Goal: Task Accomplishment & Management: Manage account settings

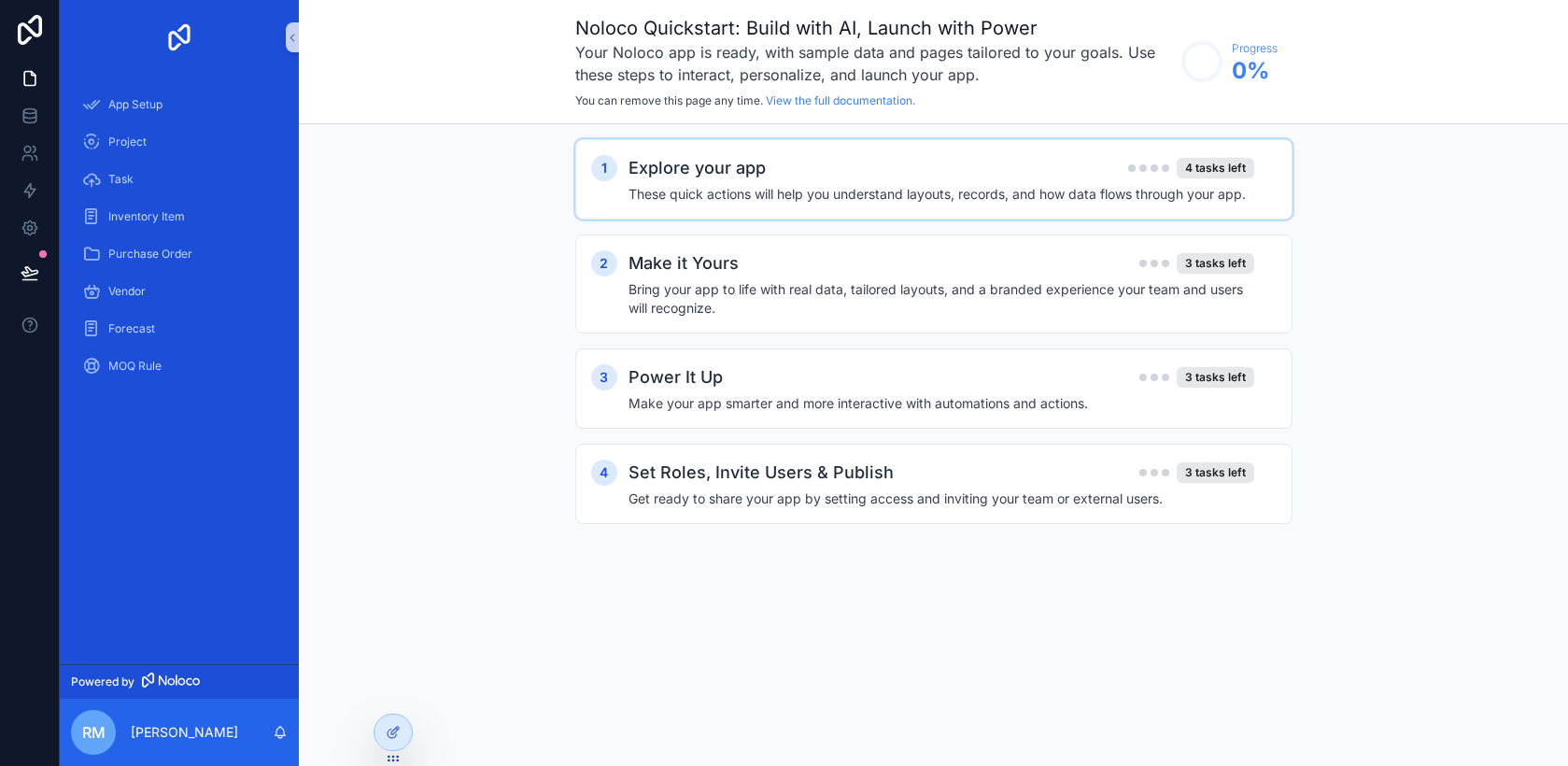
click at [996, 185] on h4 "These quick actions will help you understand layouts, records, and how data flo…" at bounding box center [941, 194] width 626 height 19
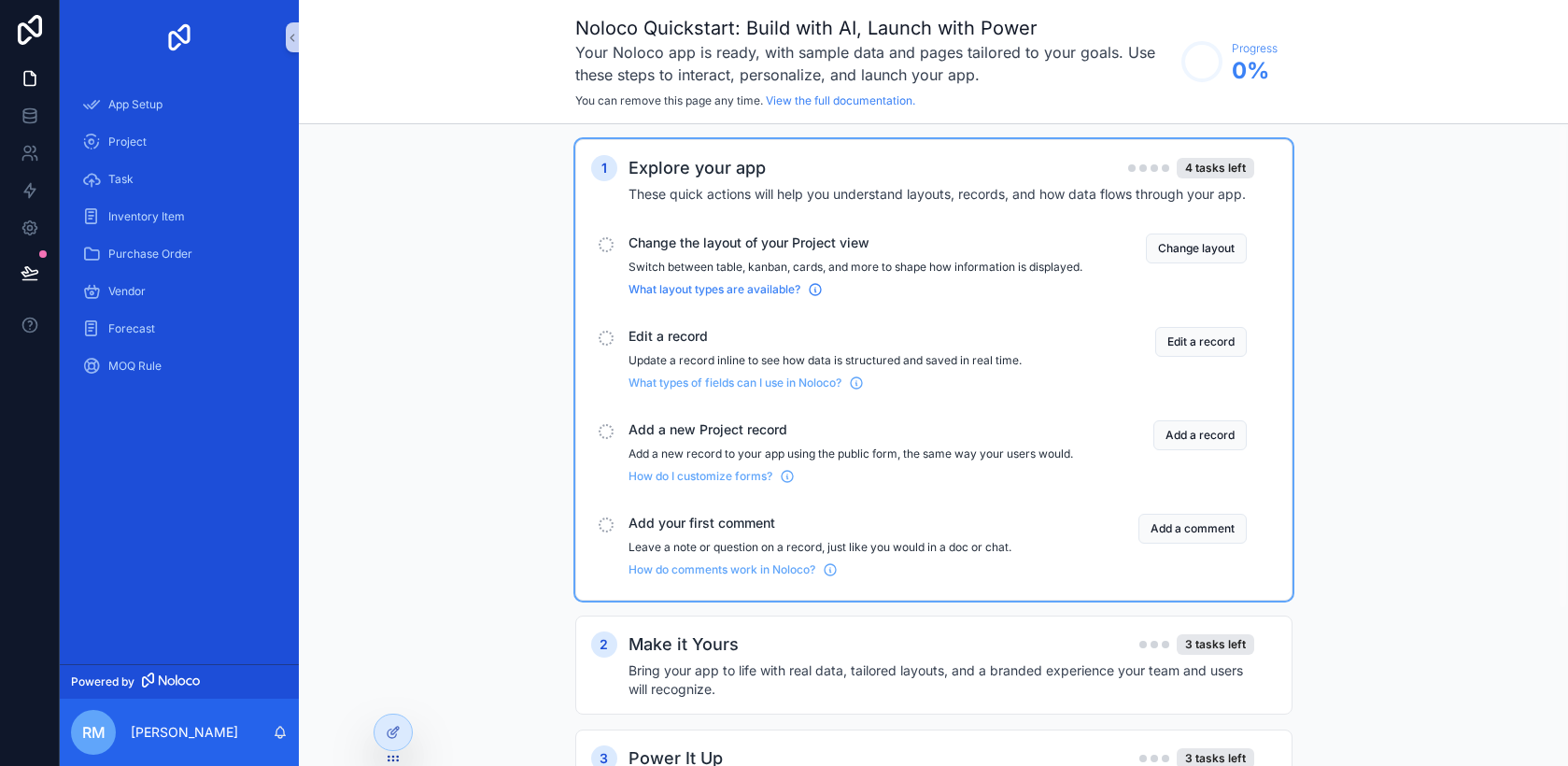
click at [734, 297] on span "What layout types are available?" at bounding box center [714, 289] width 172 height 15
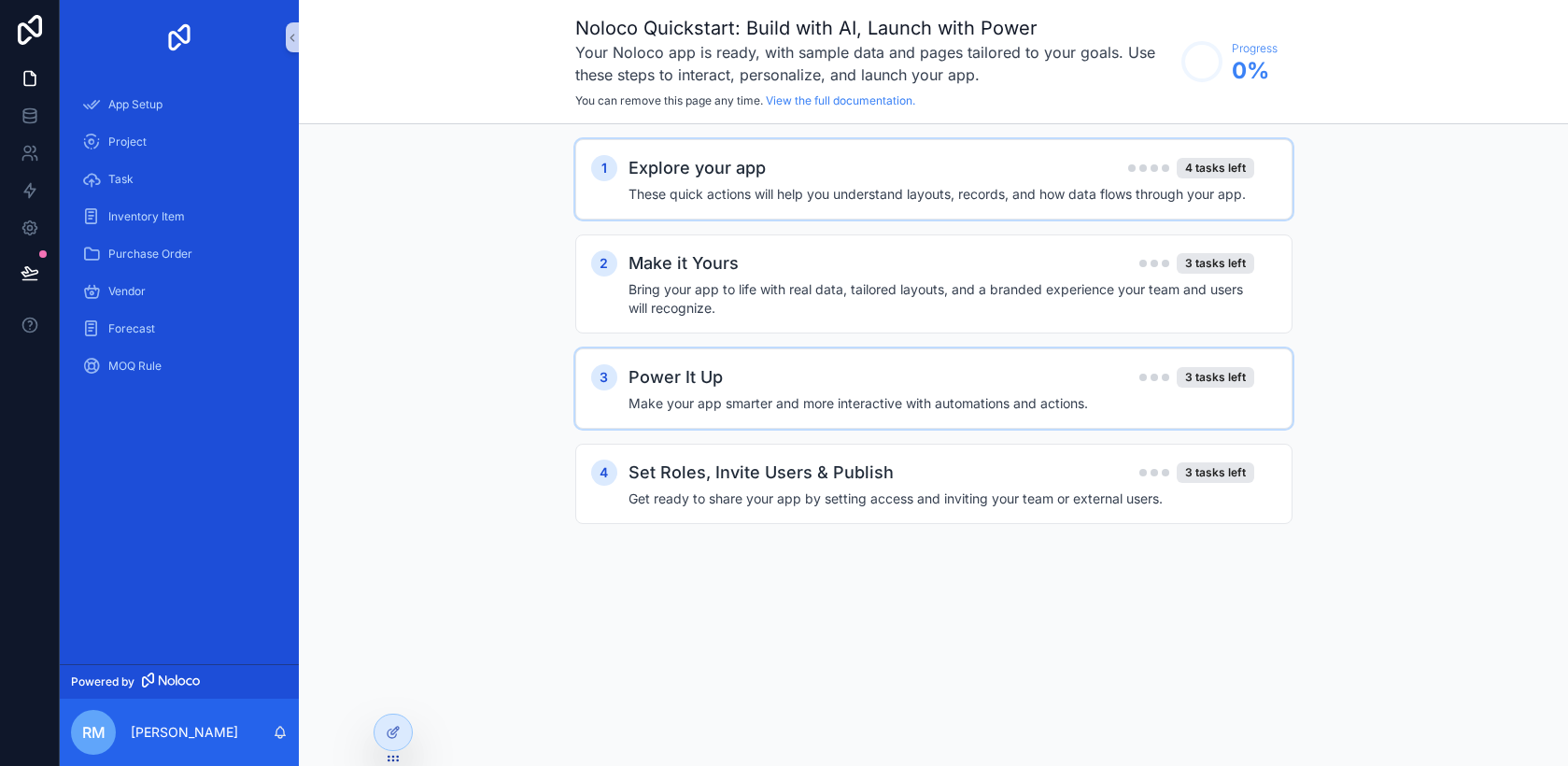
click at [958, 398] on h4 "Make your app smarter and more interactive with automations and actions." at bounding box center [941, 403] width 626 height 19
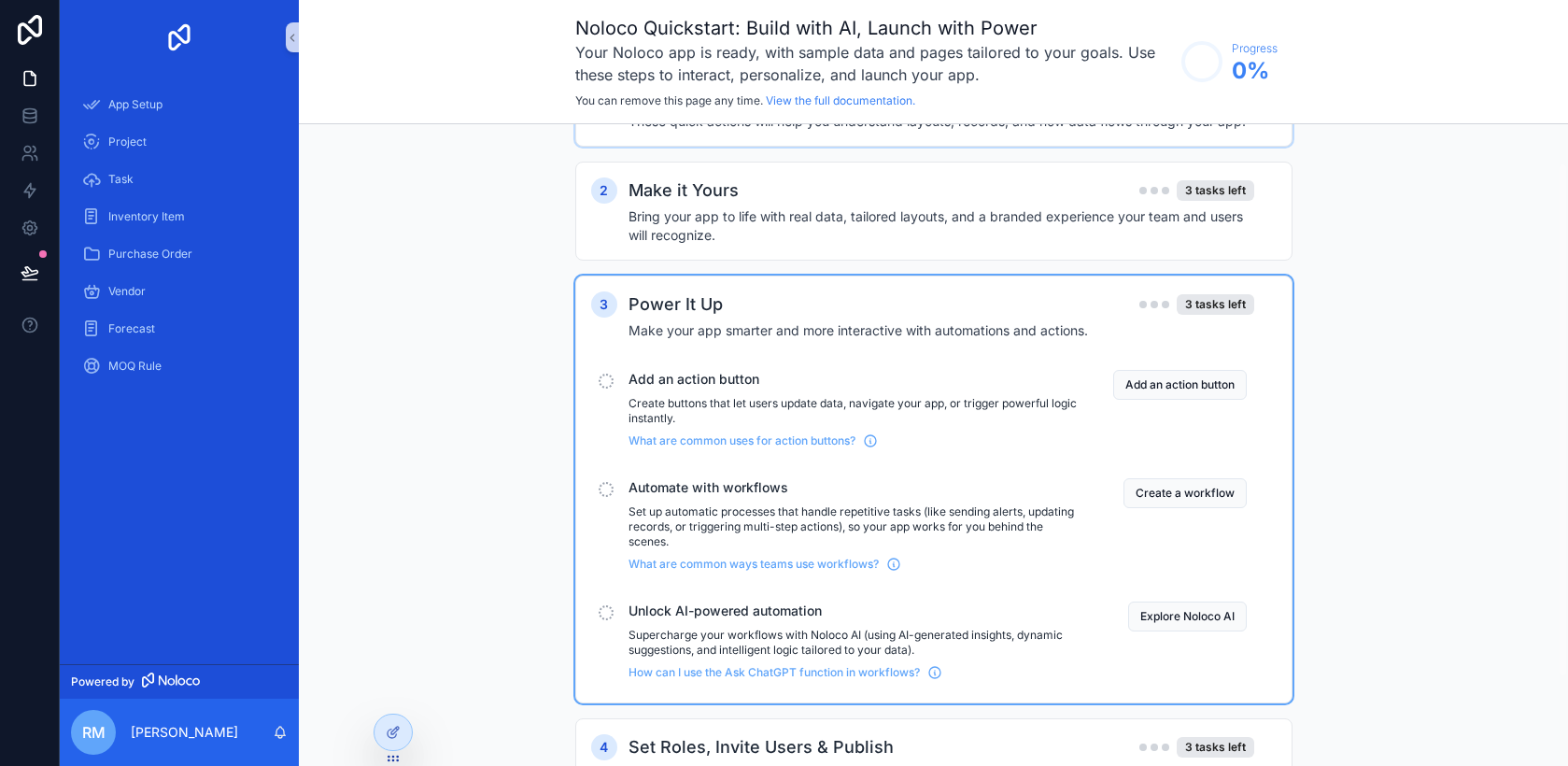
scroll to position [158, 0]
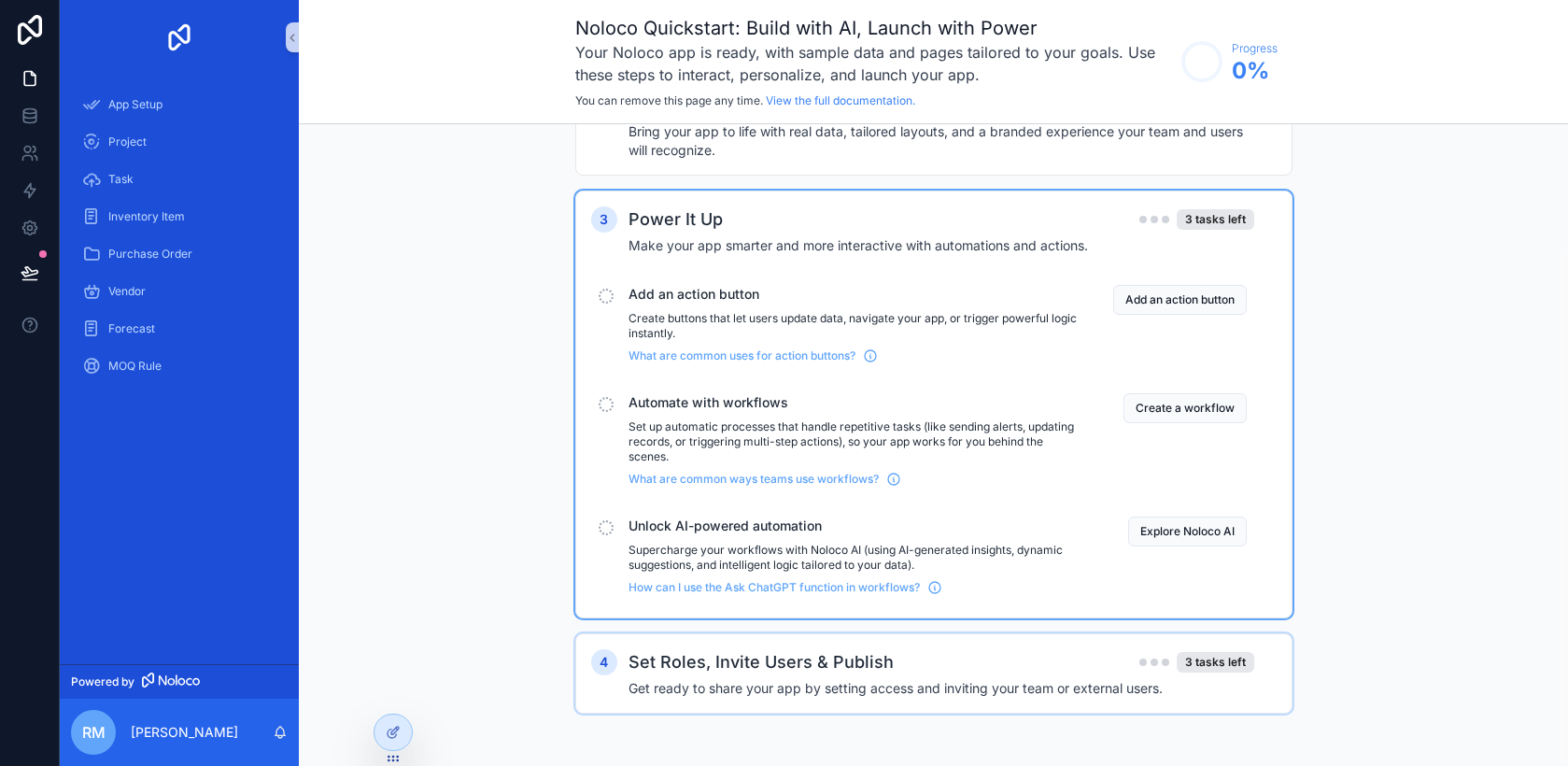
click at [892, 667] on div "Set Roles, Invite Users & Publish 3 tasks left" at bounding box center [941, 662] width 626 height 27
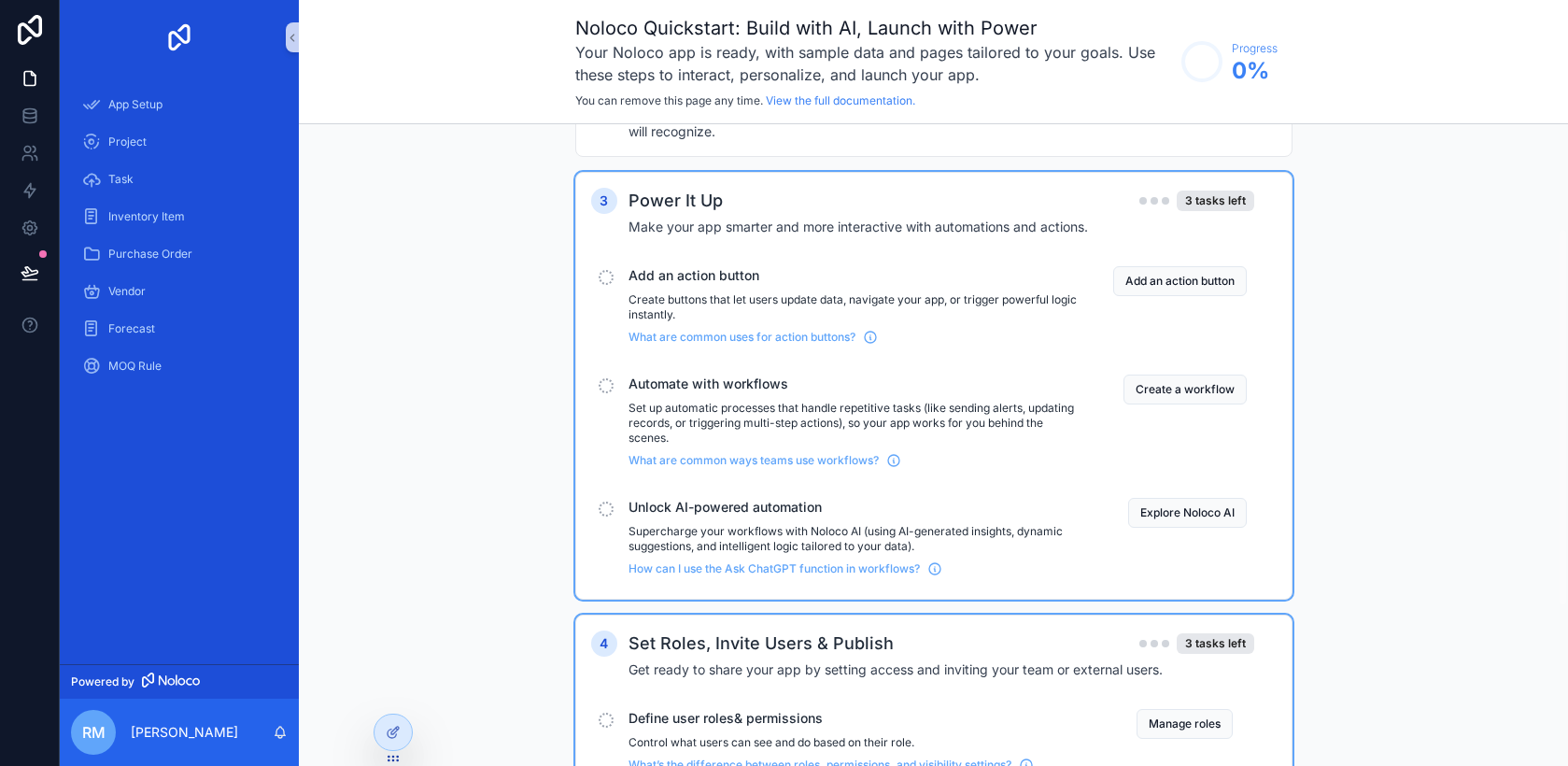
scroll to position [0, 0]
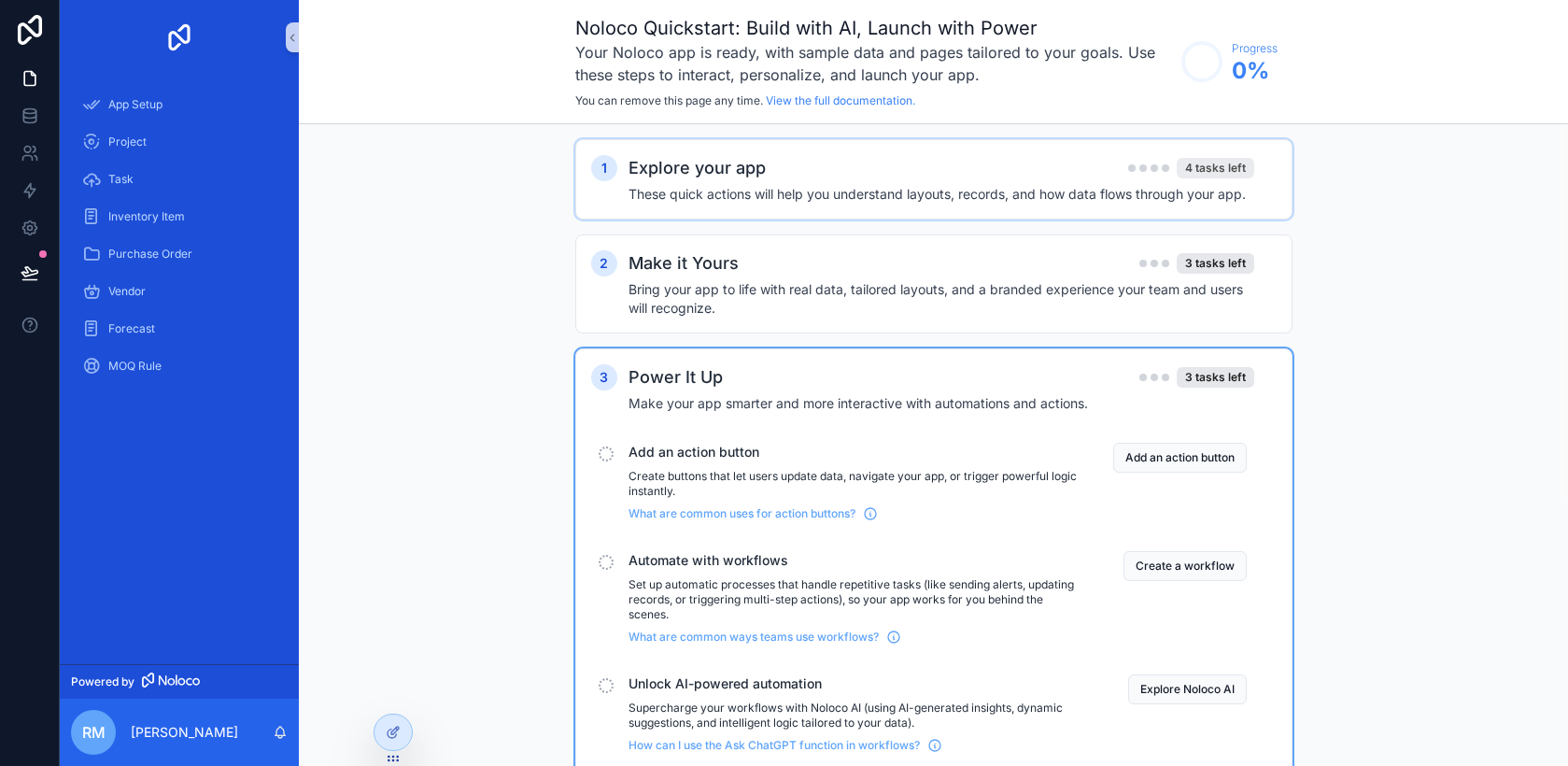
click at [1202, 163] on div "4 tasks left" at bounding box center [1215, 168] width 78 height 21
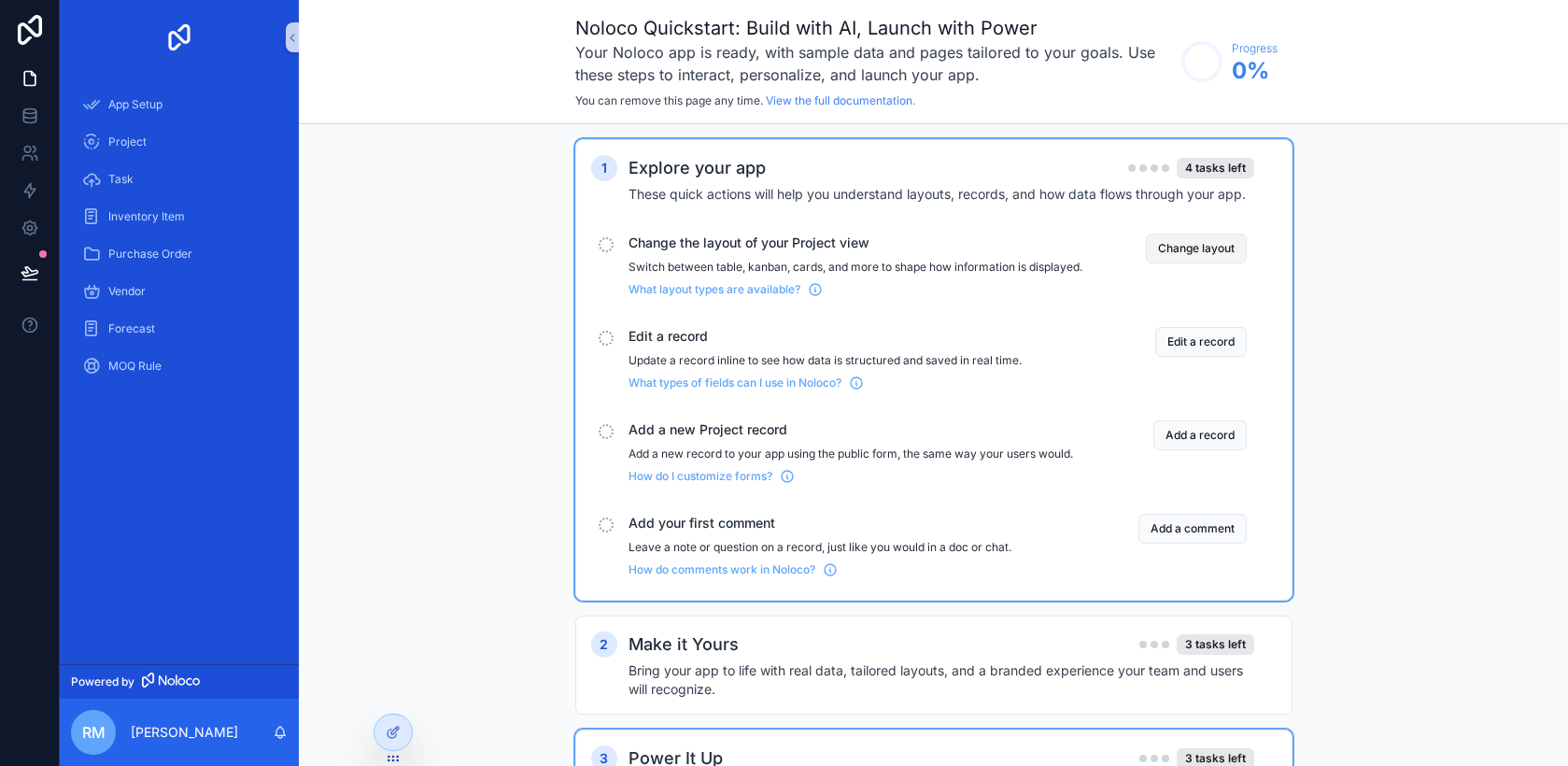
click at [1192, 252] on button "Change layout" at bounding box center [1196, 249] width 101 height 29
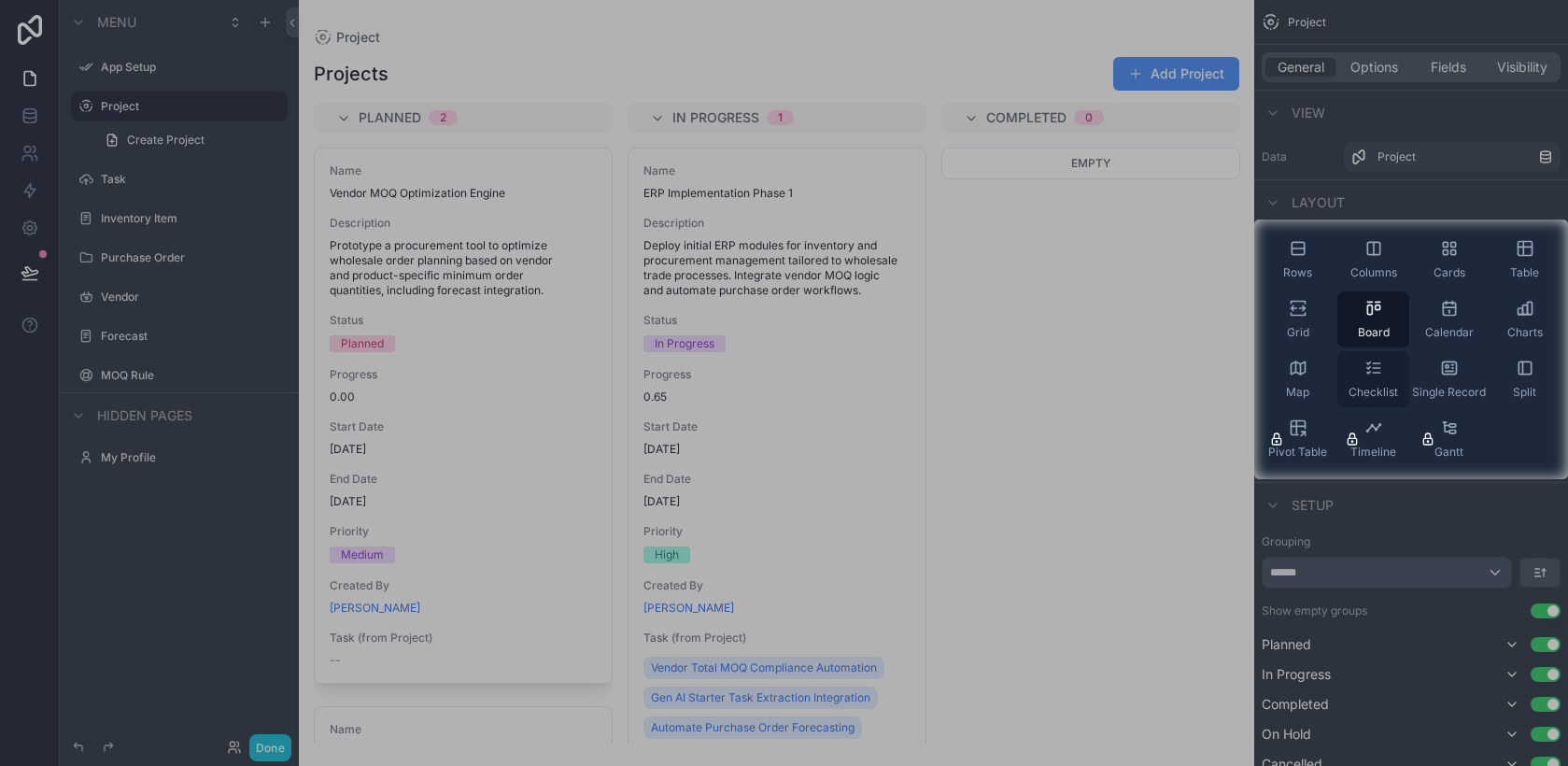
click at [1374, 375] on icon "scrollable content" at bounding box center [1373, 368] width 19 height 19
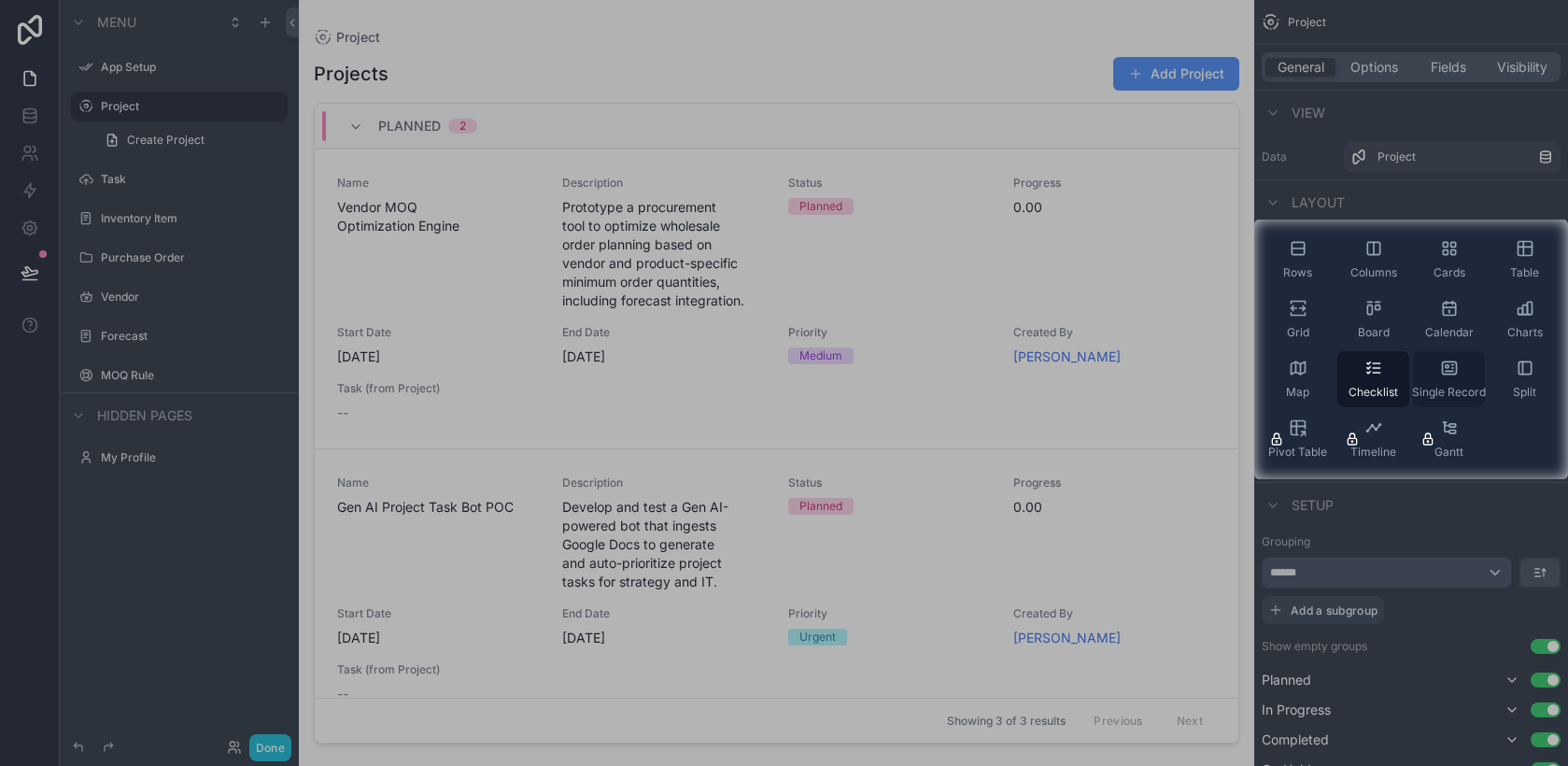
click at [1457, 378] on div "Single Record" at bounding box center [1448, 379] width 72 height 56
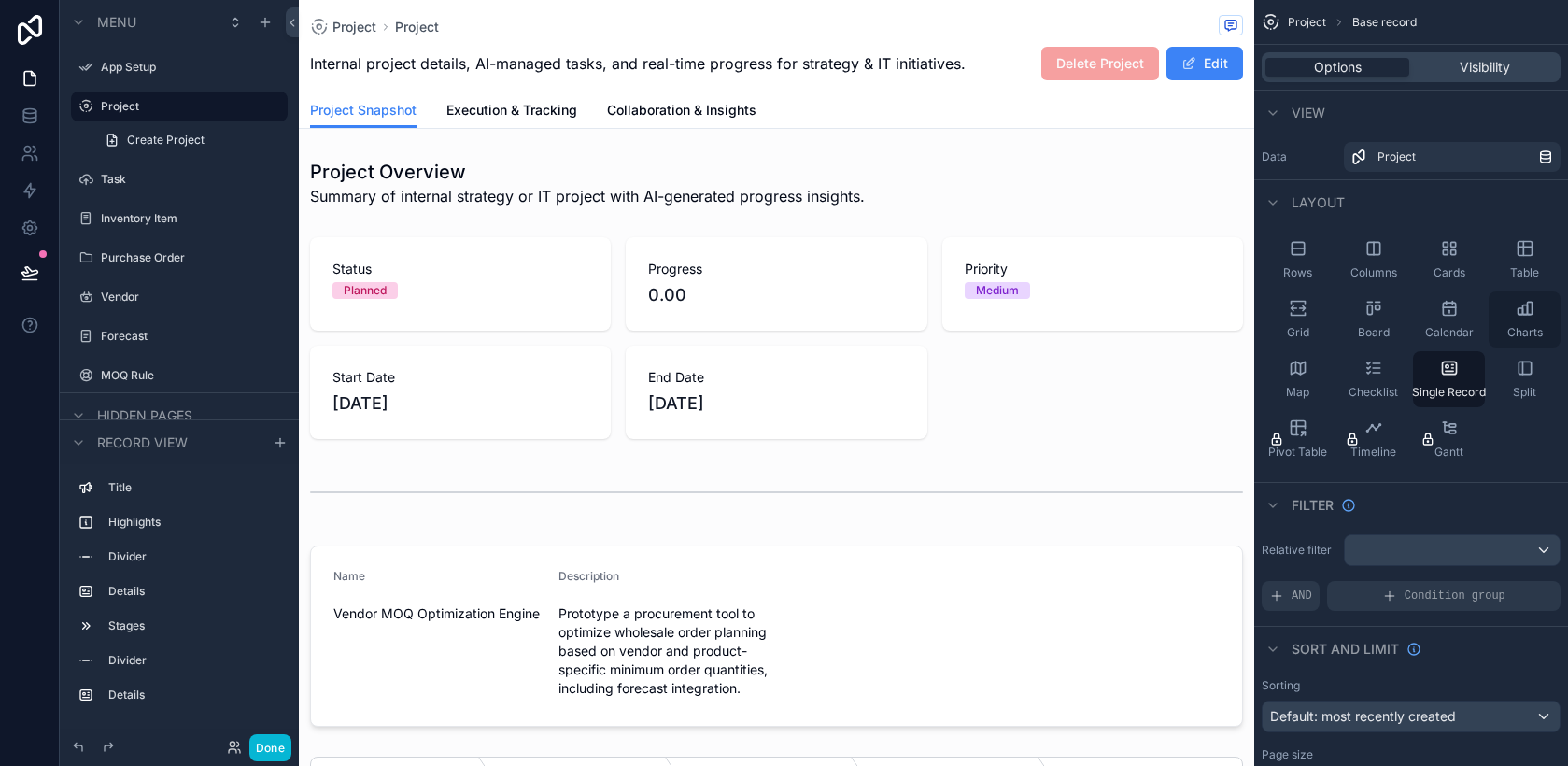
click at [1528, 318] on div "Charts" at bounding box center [1524, 319] width 72 height 56
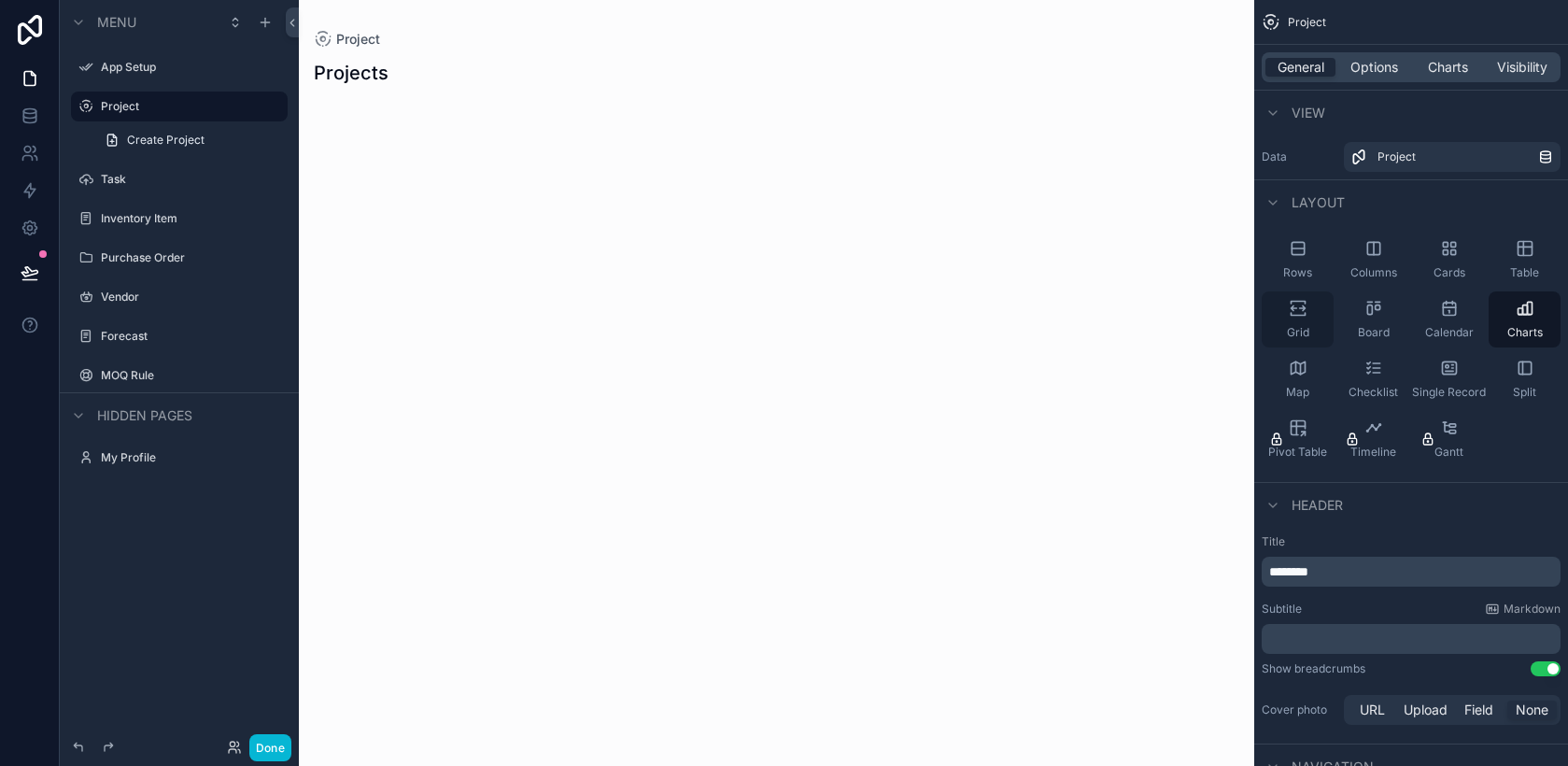
click at [1296, 311] on icon "scrollable content" at bounding box center [1298, 308] width 19 height 19
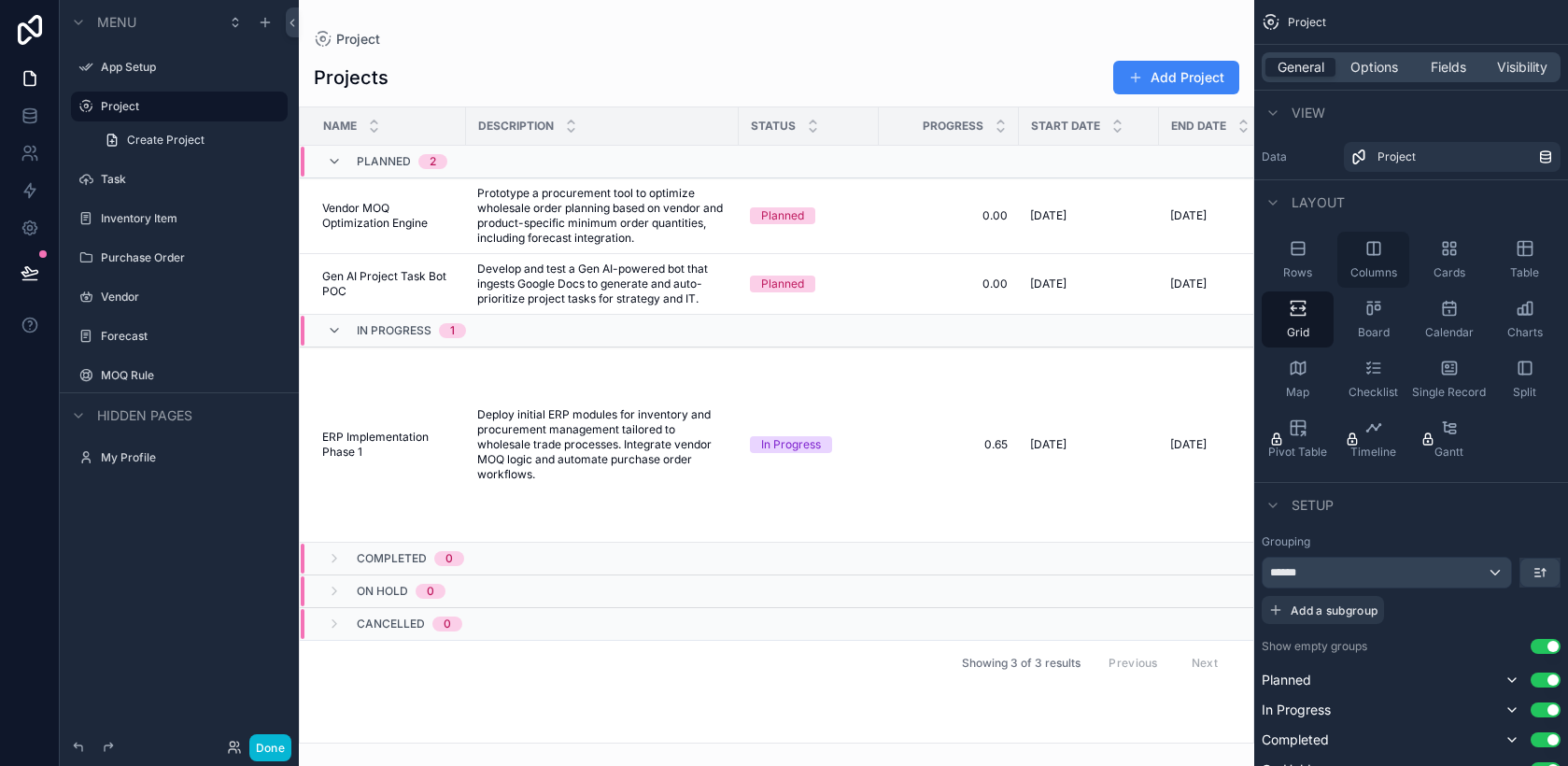
click at [1368, 259] on div "Columns" at bounding box center [1372, 260] width 72 height 56
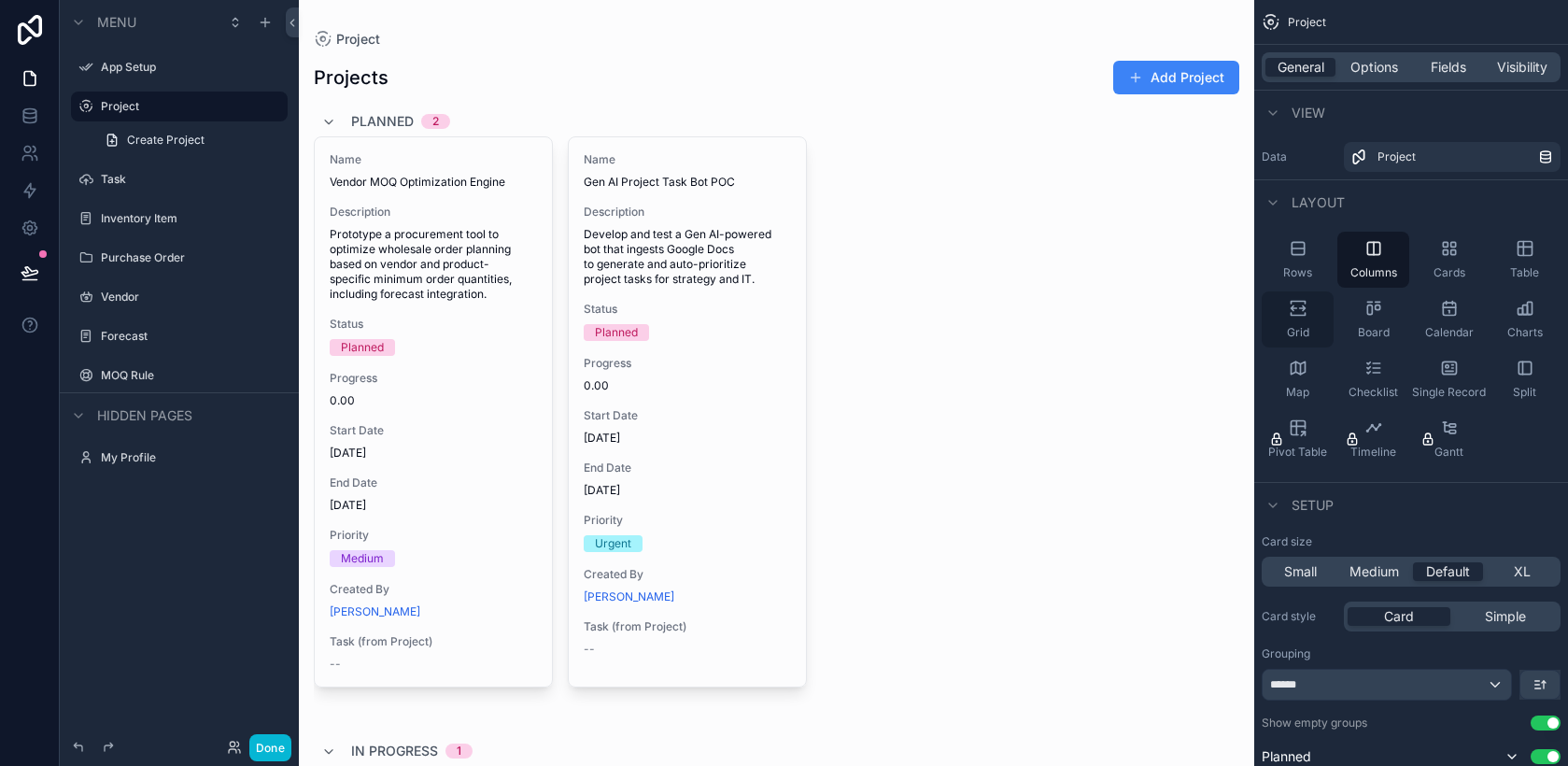
click at [1299, 320] on div "Grid" at bounding box center [1298, 319] width 72 height 56
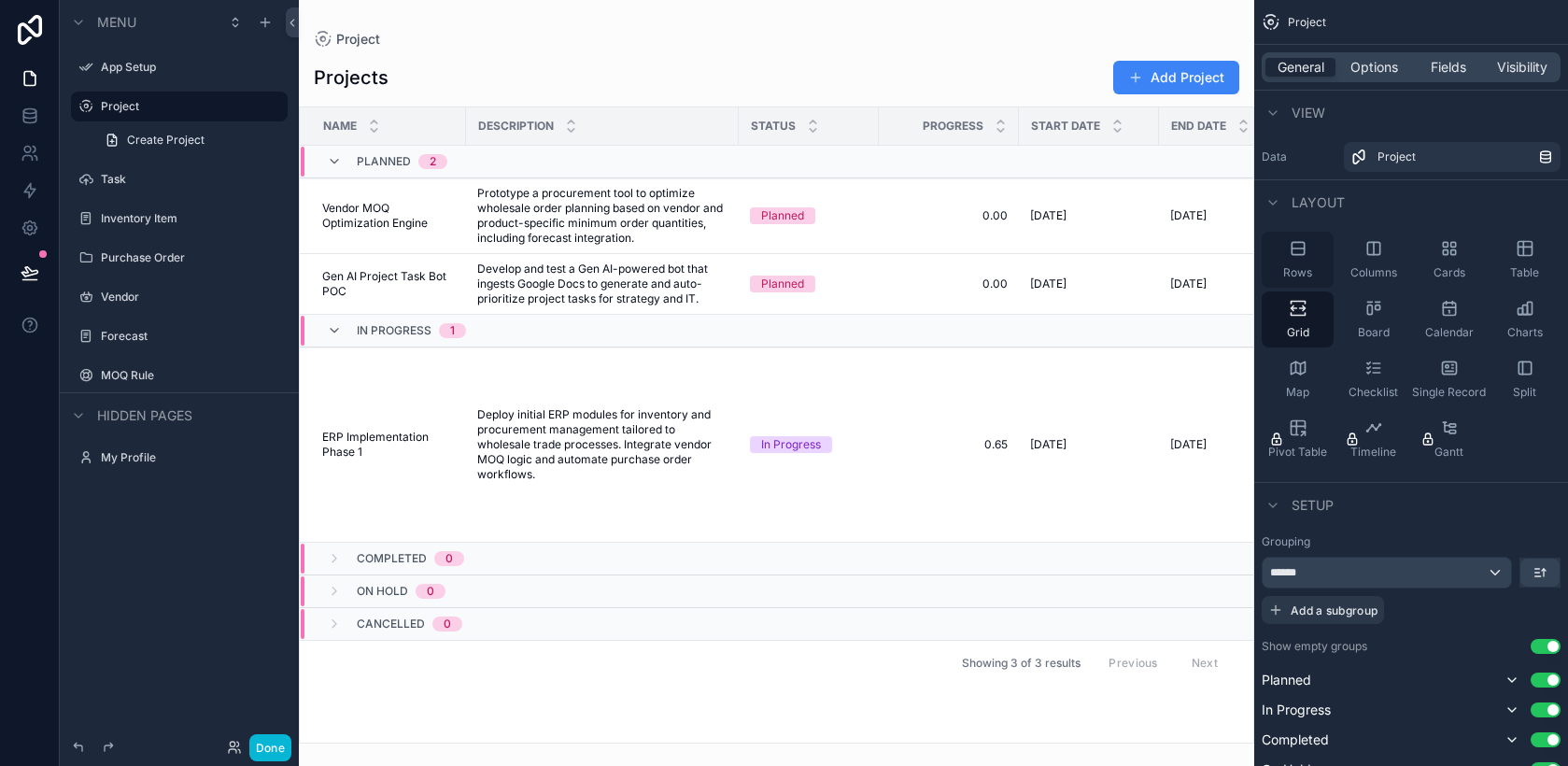
click at [1301, 253] on icon "scrollable content" at bounding box center [1298, 248] width 19 height 19
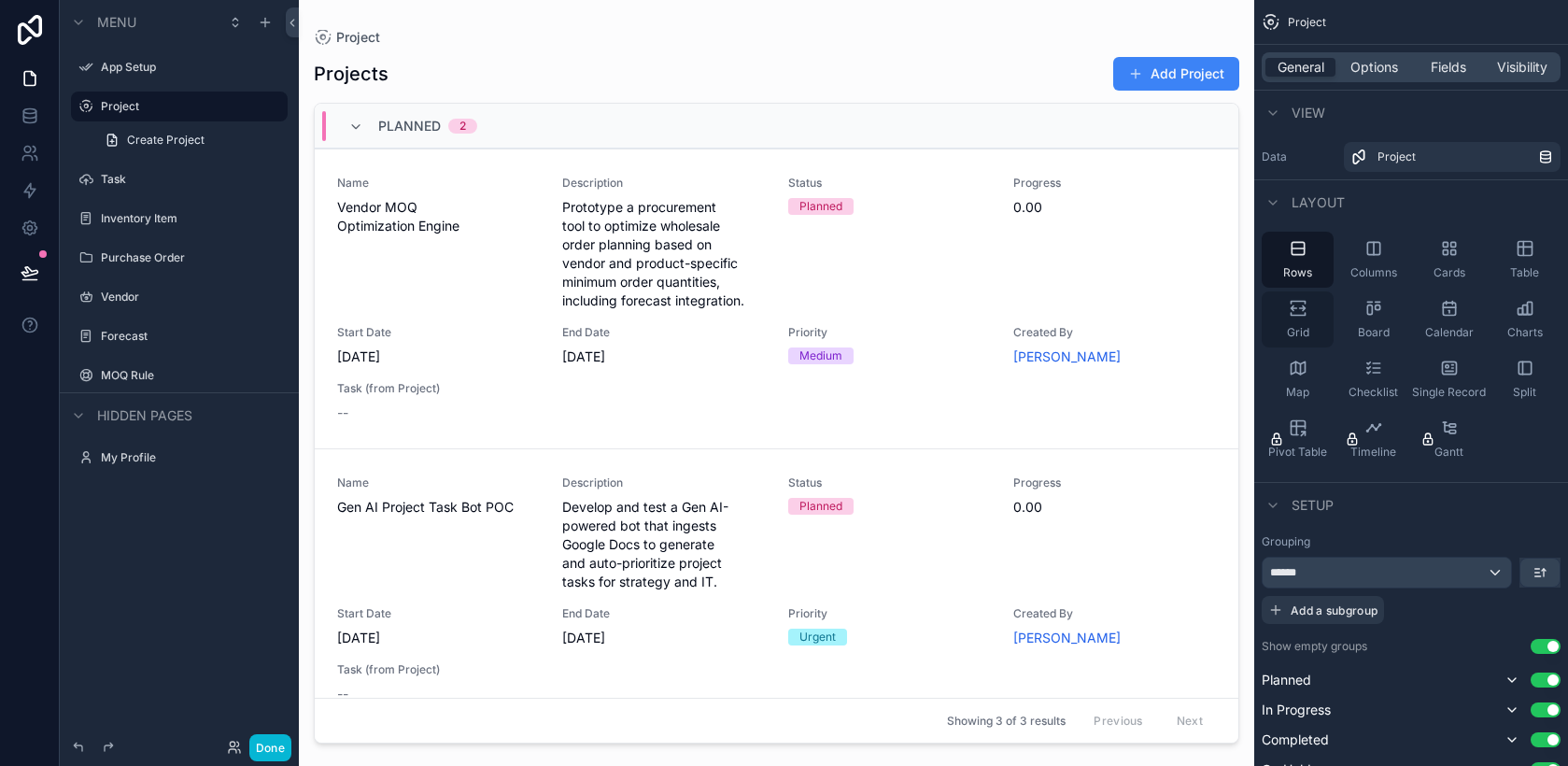
click at [1298, 316] on icon "scrollable content" at bounding box center [1298, 314] width 14 height 3
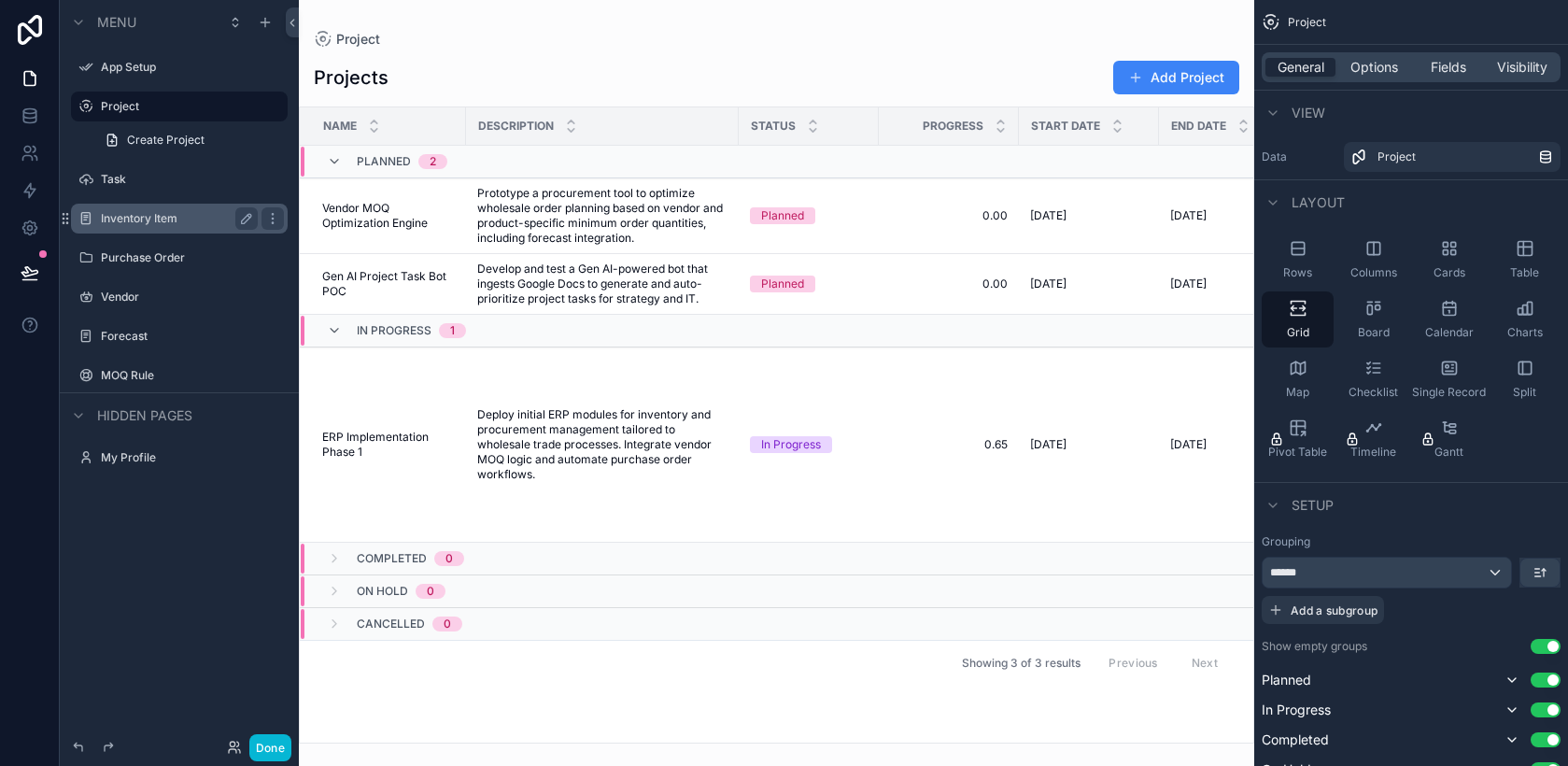
click at [147, 212] on label "Inventory Item" at bounding box center [176, 218] width 149 height 15
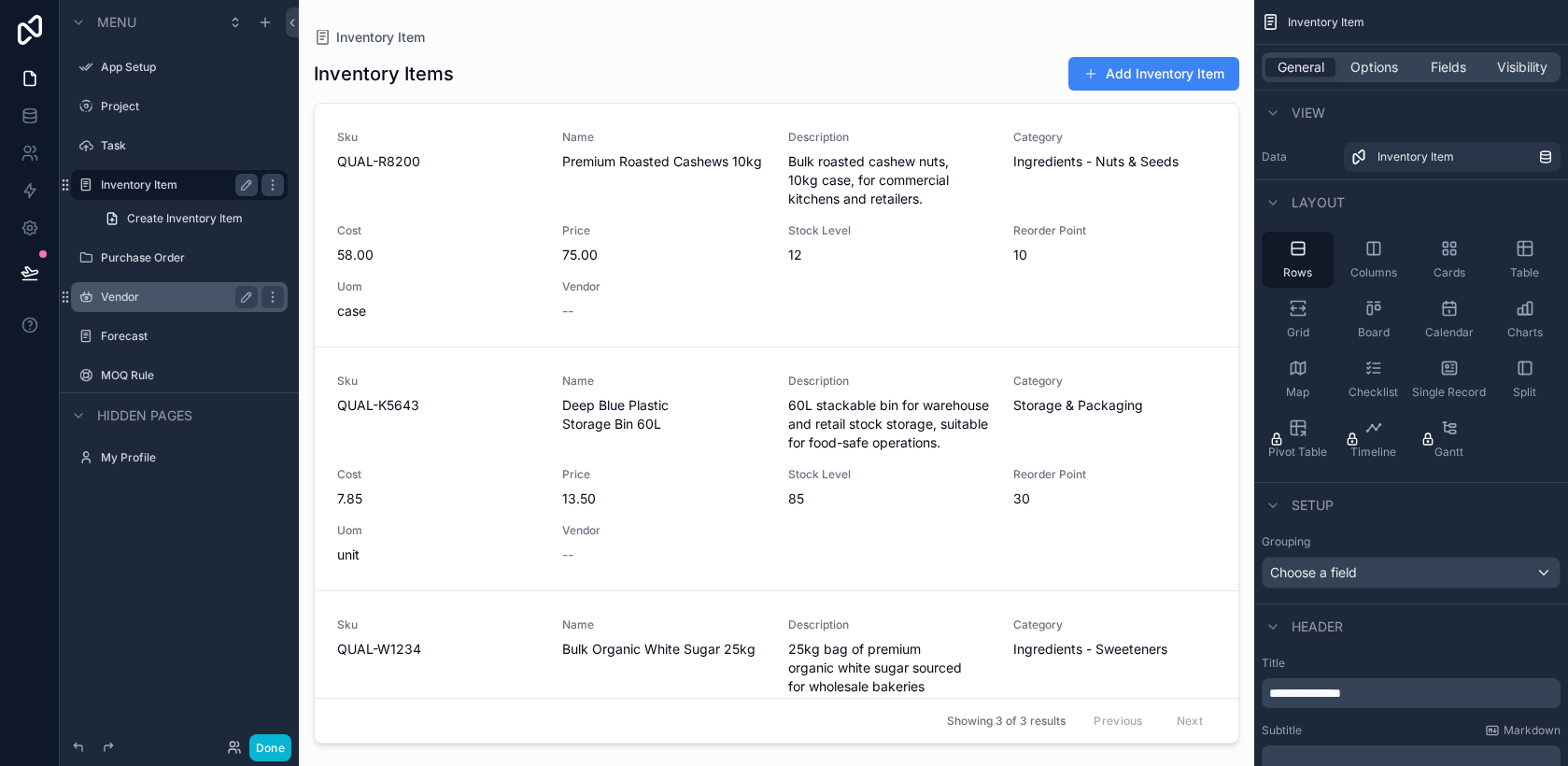
click at [130, 296] on label "Vendor" at bounding box center [176, 297] width 149 height 15
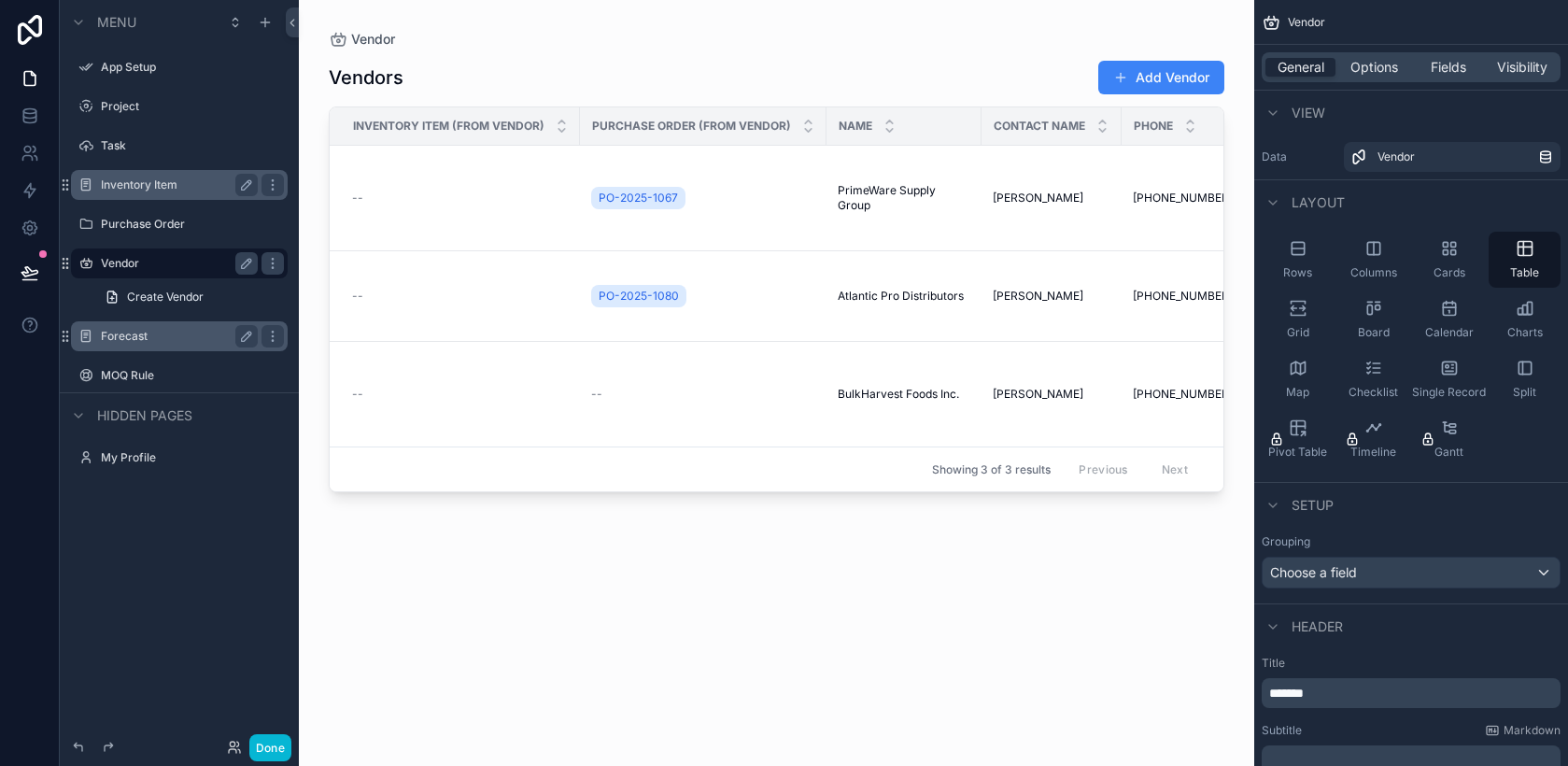
click at [129, 338] on label "Forecast" at bounding box center [176, 335] width 149 height 15
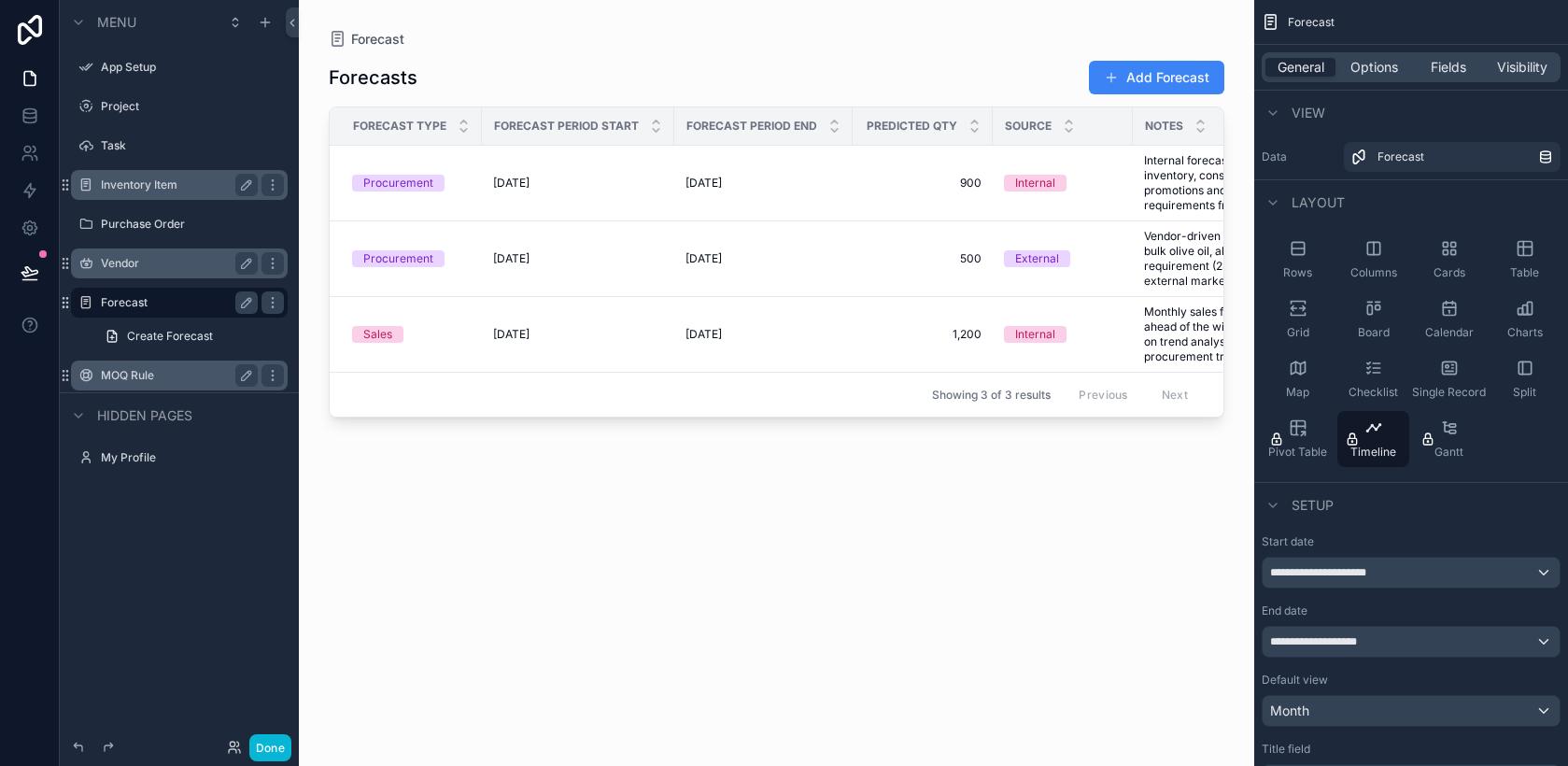
click at [128, 375] on label "MOQ Rule" at bounding box center [176, 375] width 149 height 15
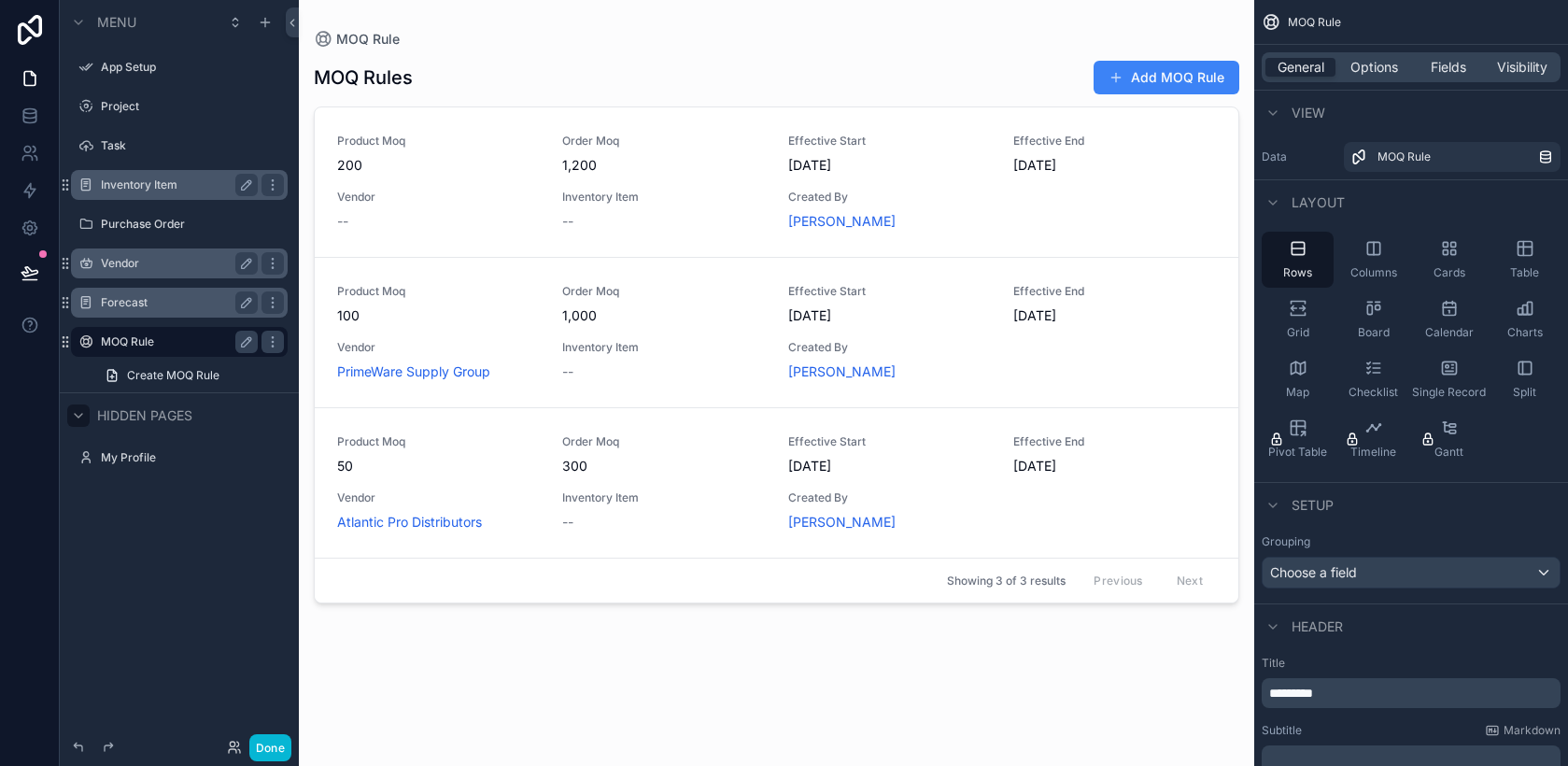
click at [84, 413] on icon "scrollable content" at bounding box center [78, 415] width 15 height 15
click at [267, 740] on button "Done" at bounding box center [270, 748] width 42 height 28
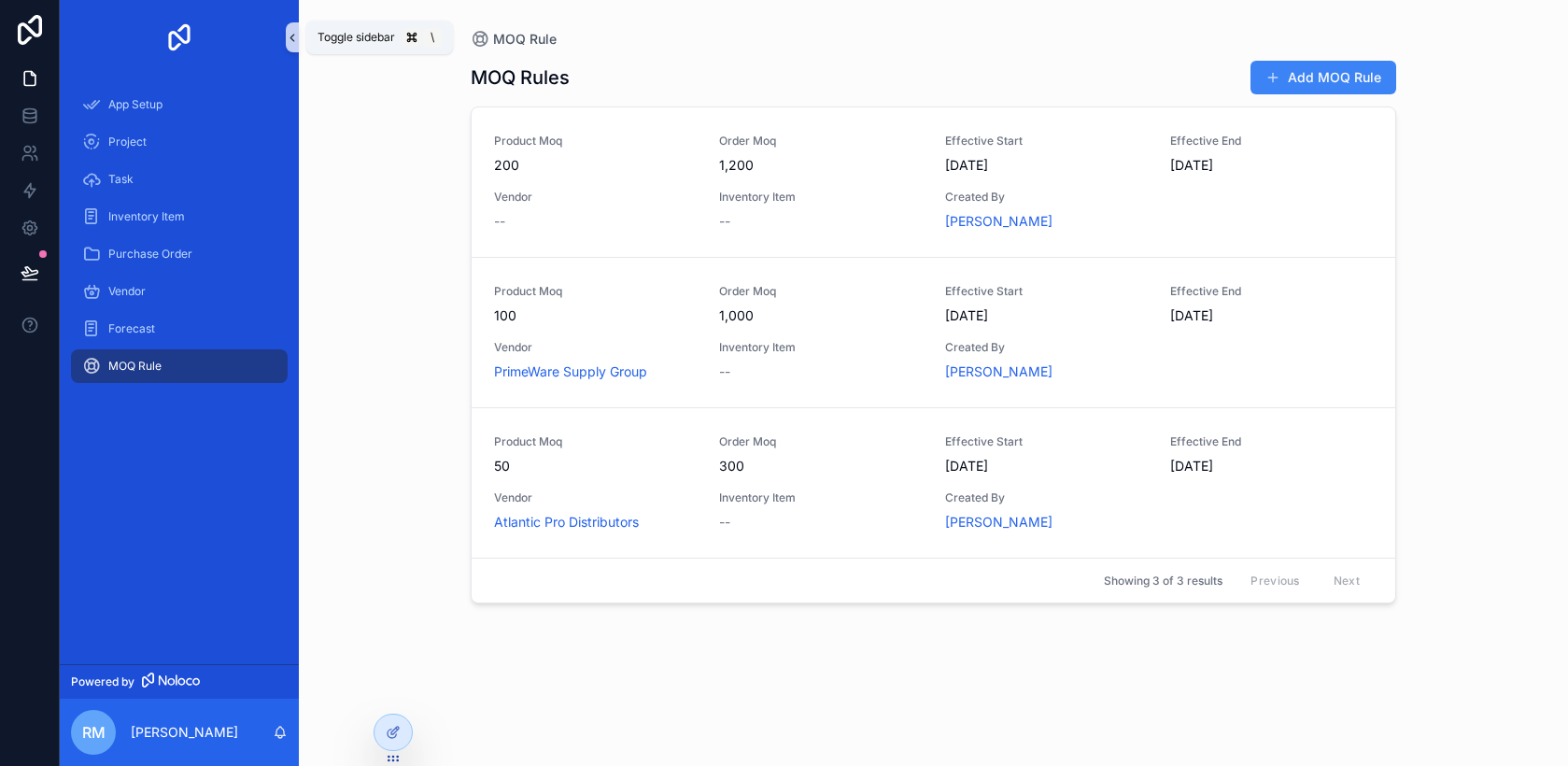
click at [291, 42] on icon "scrollable content" at bounding box center [292, 37] width 13 height 14
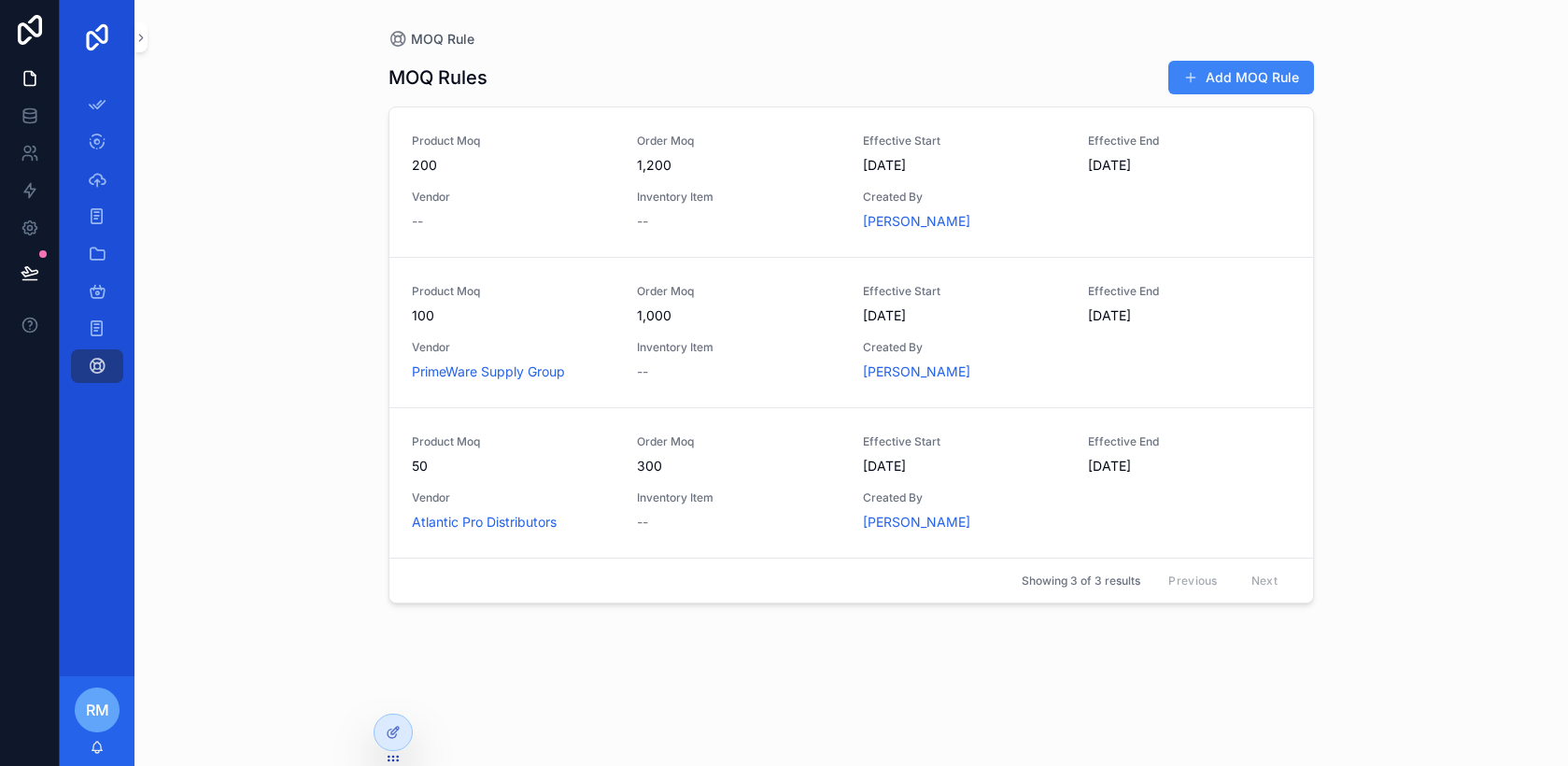
click at [1262, 580] on div "Previous Next" at bounding box center [1223, 580] width 136 height 29
click at [1264, 577] on div "Previous Next" at bounding box center [1223, 580] width 136 height 29
click at [1228, 68] on button "Add MOQ Rule" at bounding box center [1242, 78] width 145 height 33
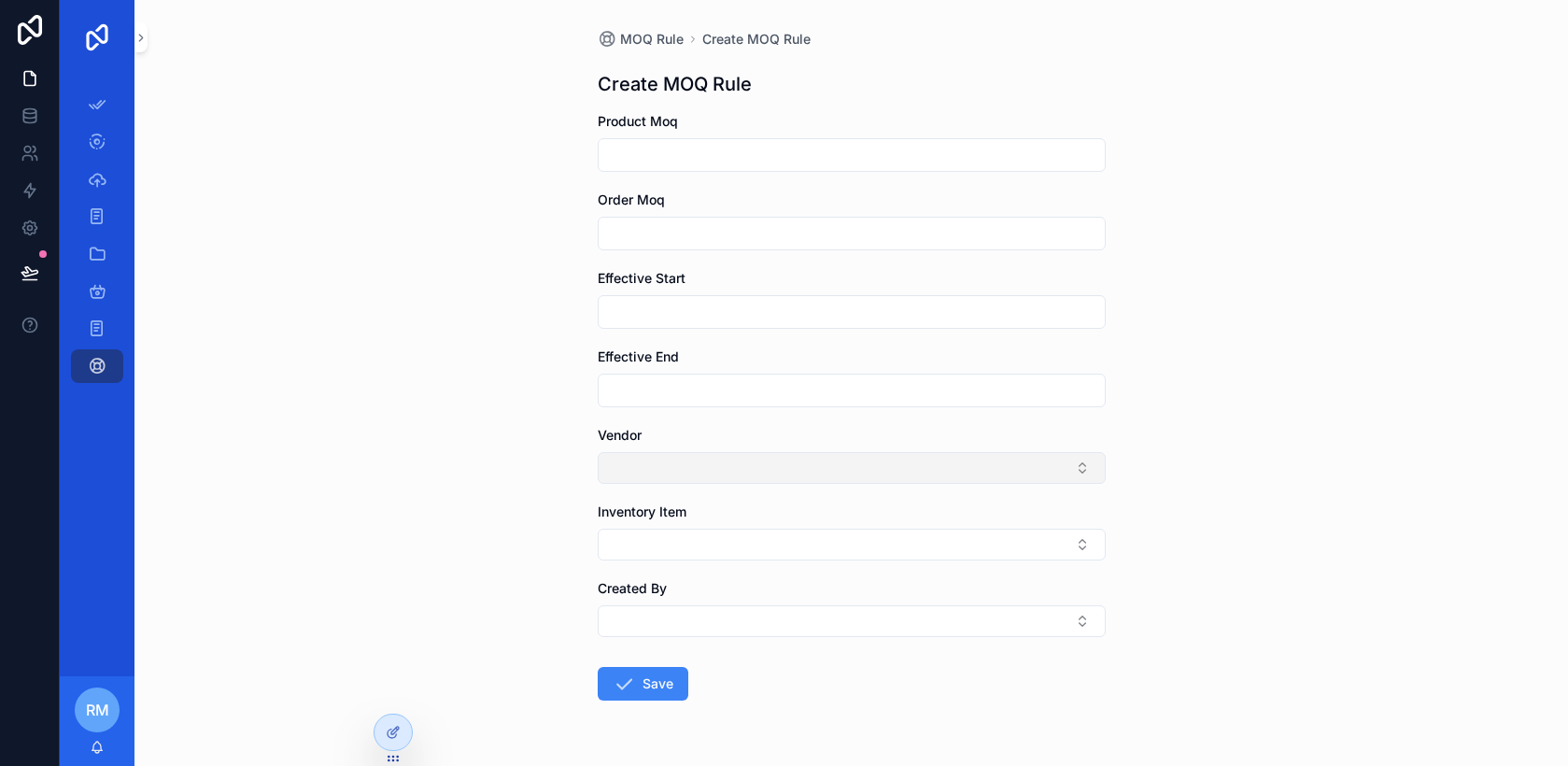
click at [803, 472] on button "Select Button" at bounding box center [851, 468] width 508 height 31
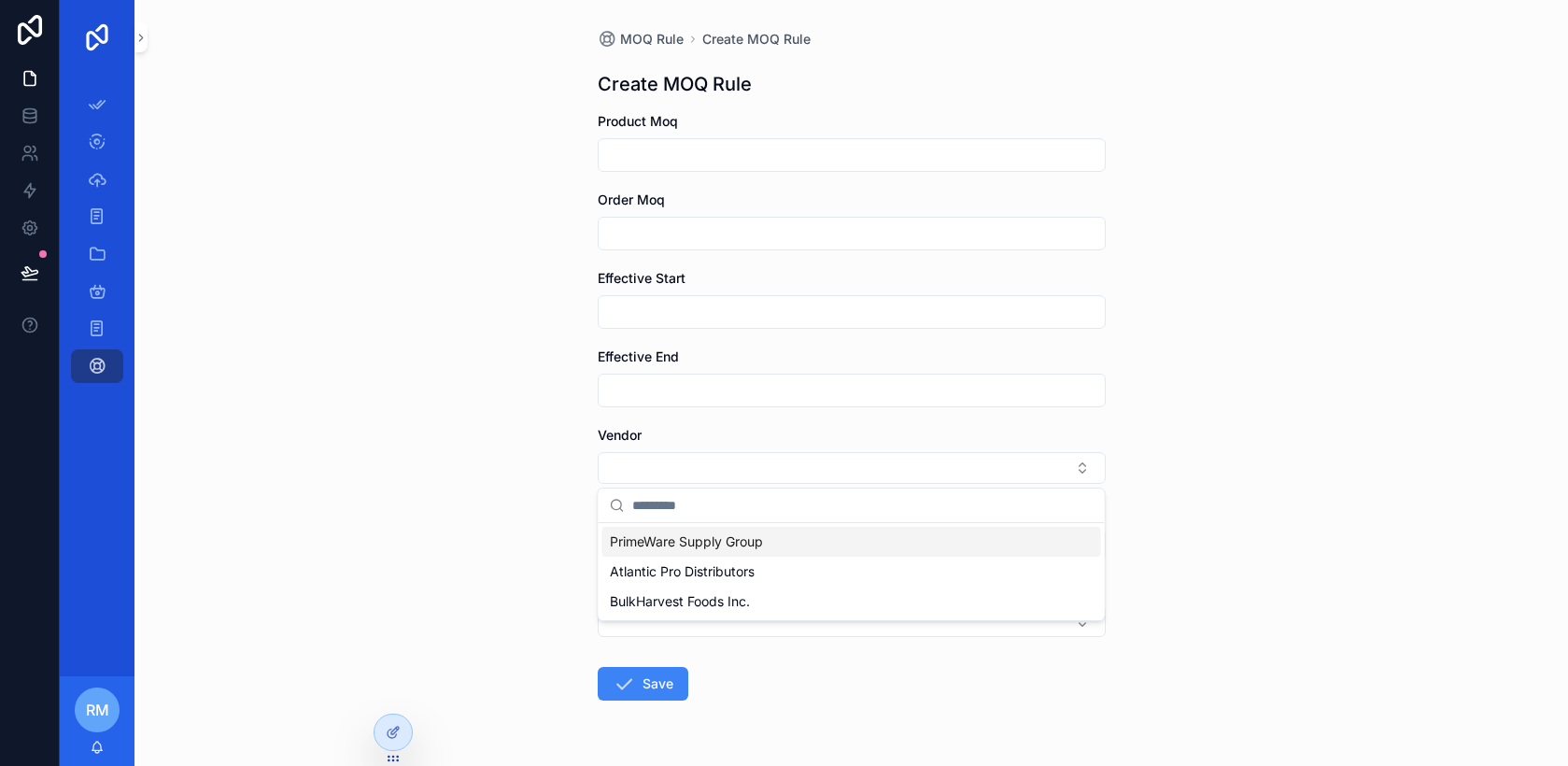
click at [778, 553] on div "PrimeWare Supply Group" at bounding box center [851, 542] width 498 height 29
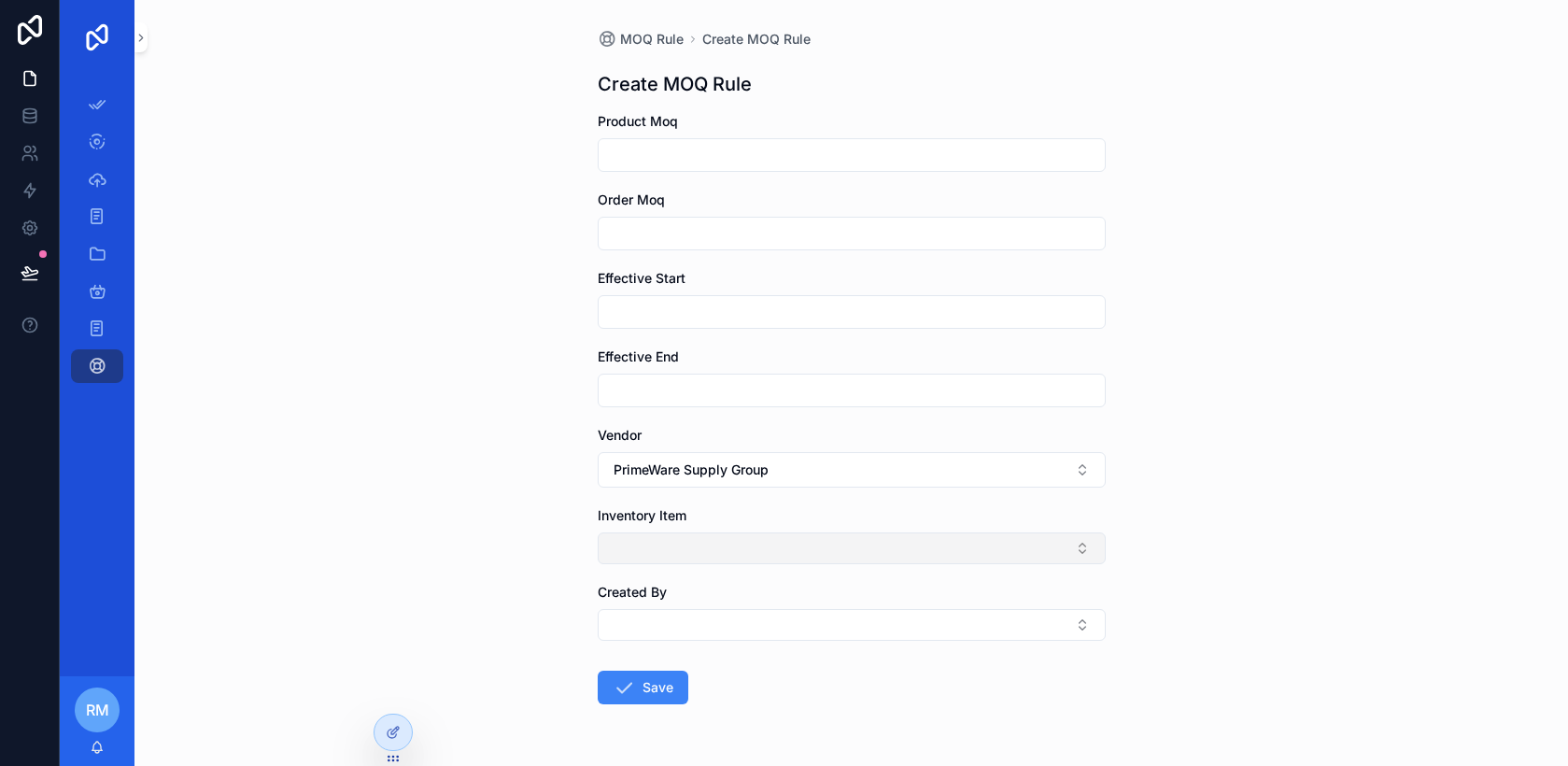
click at [778, 555] on button "Select Button" at bounding box center [851, 549] width 508 height 31
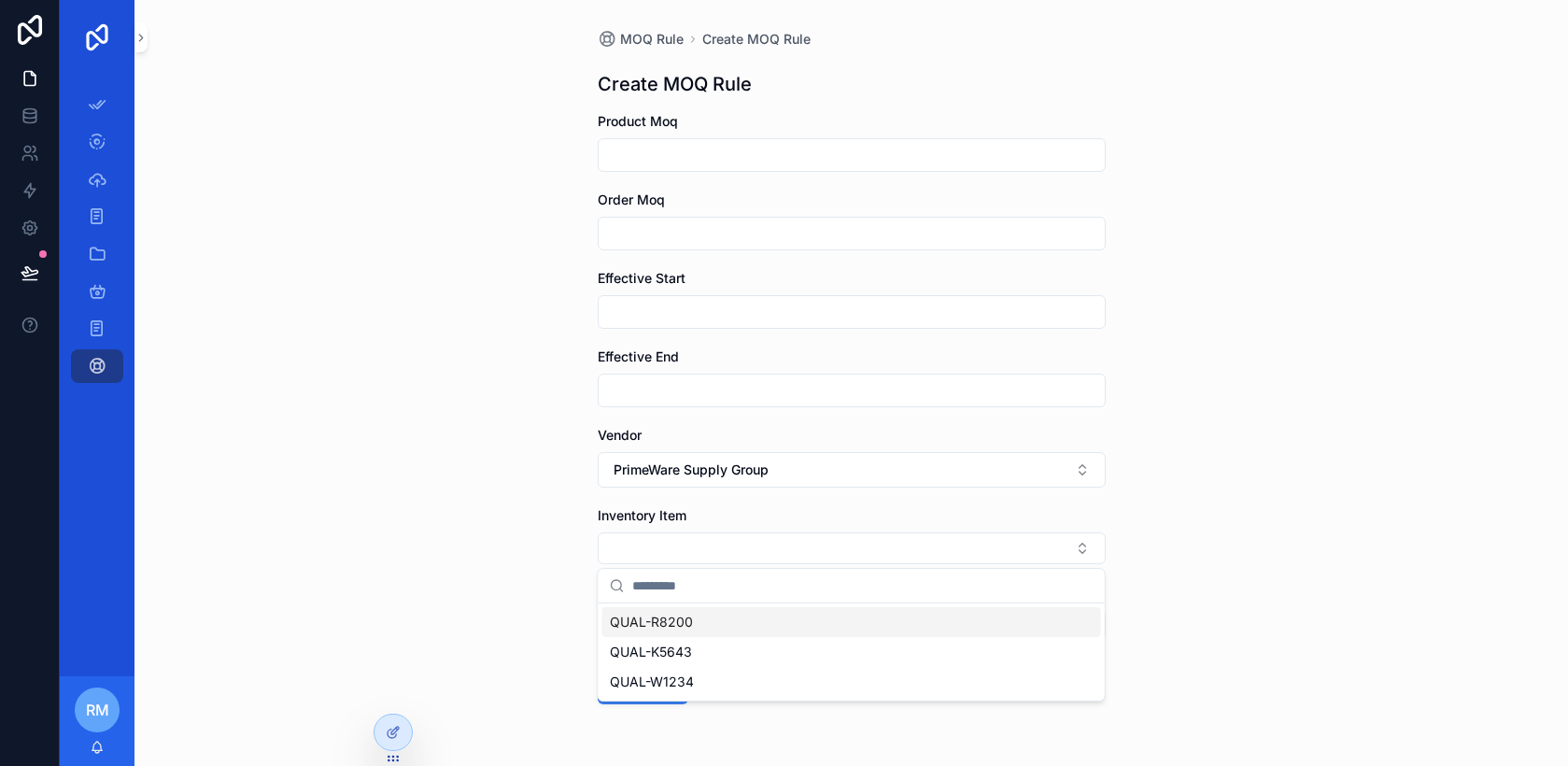
click at [768, 619] on div "QUAL-R8200" at bounding box center [851, 622] width 498 height 29
click at [768, 624] on button "Select Button" at bounding box center [851, 628] width 508 height 31
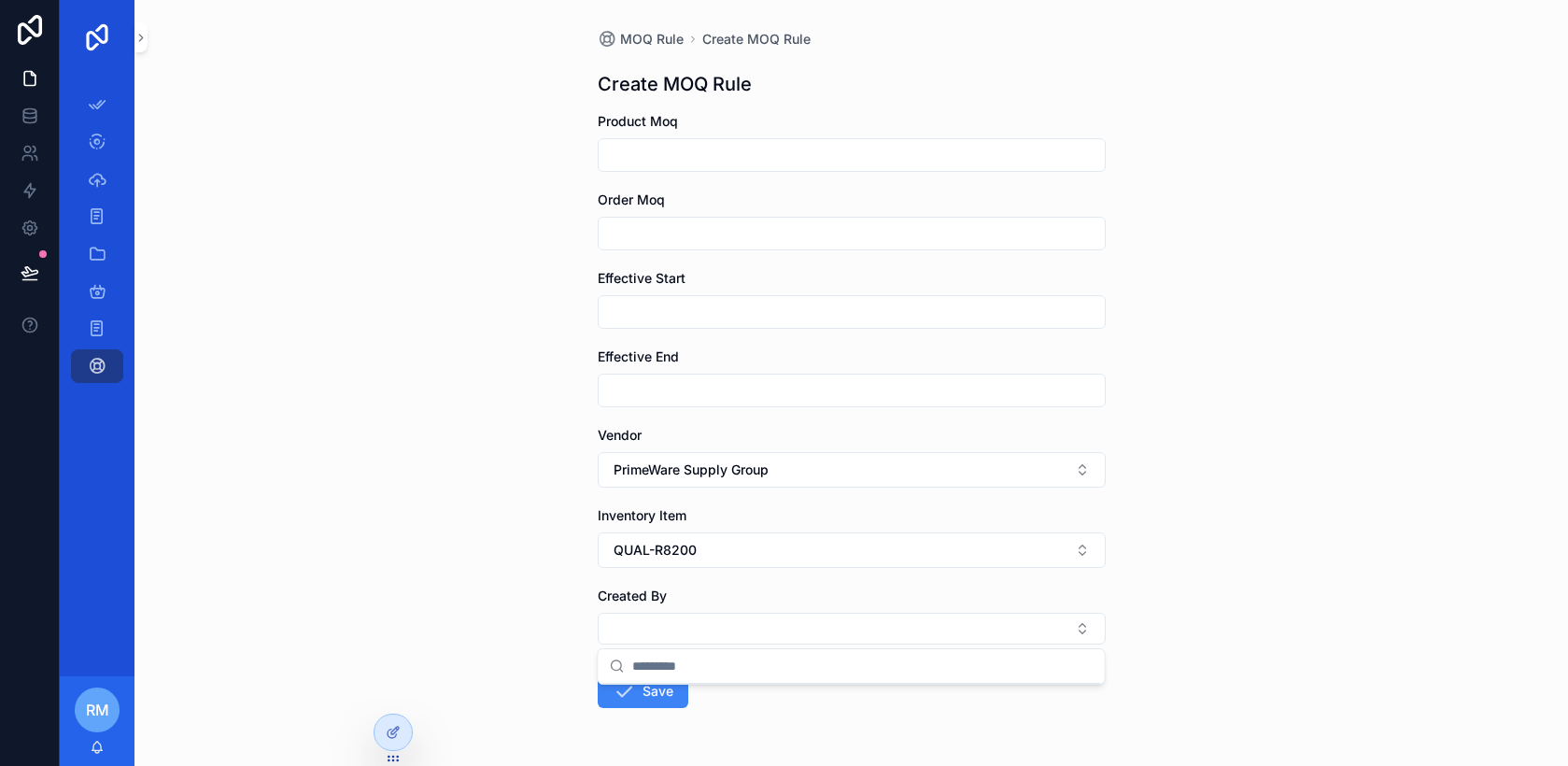
click at [540, 387] on div "MOQ Rule Create MOQ Rule Create MOQ Rule Product Moq Order Moq Effective Start …" at bounding box center [851, 383] width 1433 height 766
click at [697, 156] on input "scrollable content" at bounding box center [851, 154] width 506 height 27
click at [694, 239] on input "scrollable content" at bounding box center [851, 233] width 506 height 27
click at [681, 312] on input "scrollable content" at bounding box center [851, 312] width 506 height 27
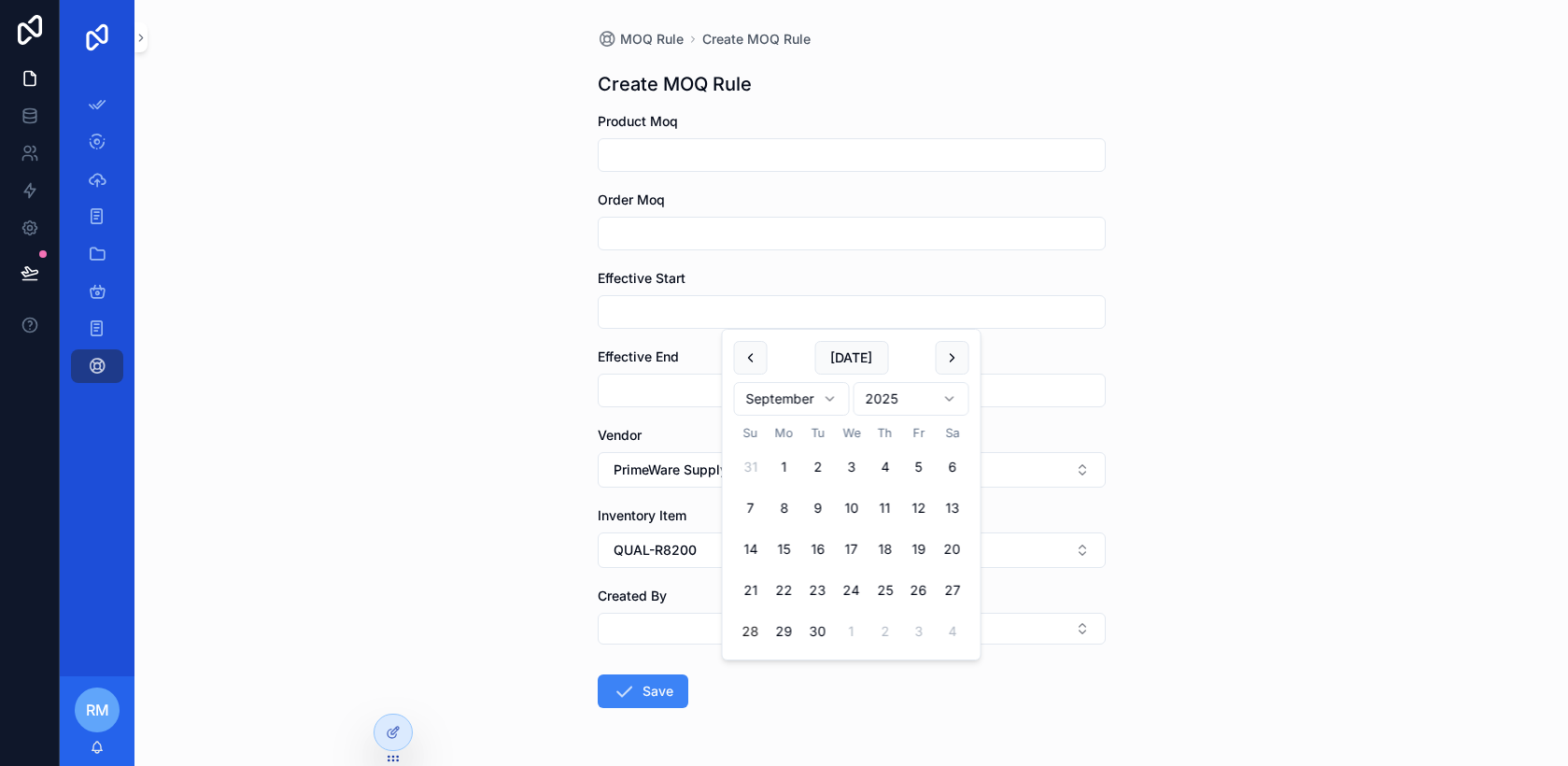
click at [98, 37] on img "scrollable content" at bounding box center [97, 37] width 29 height 29
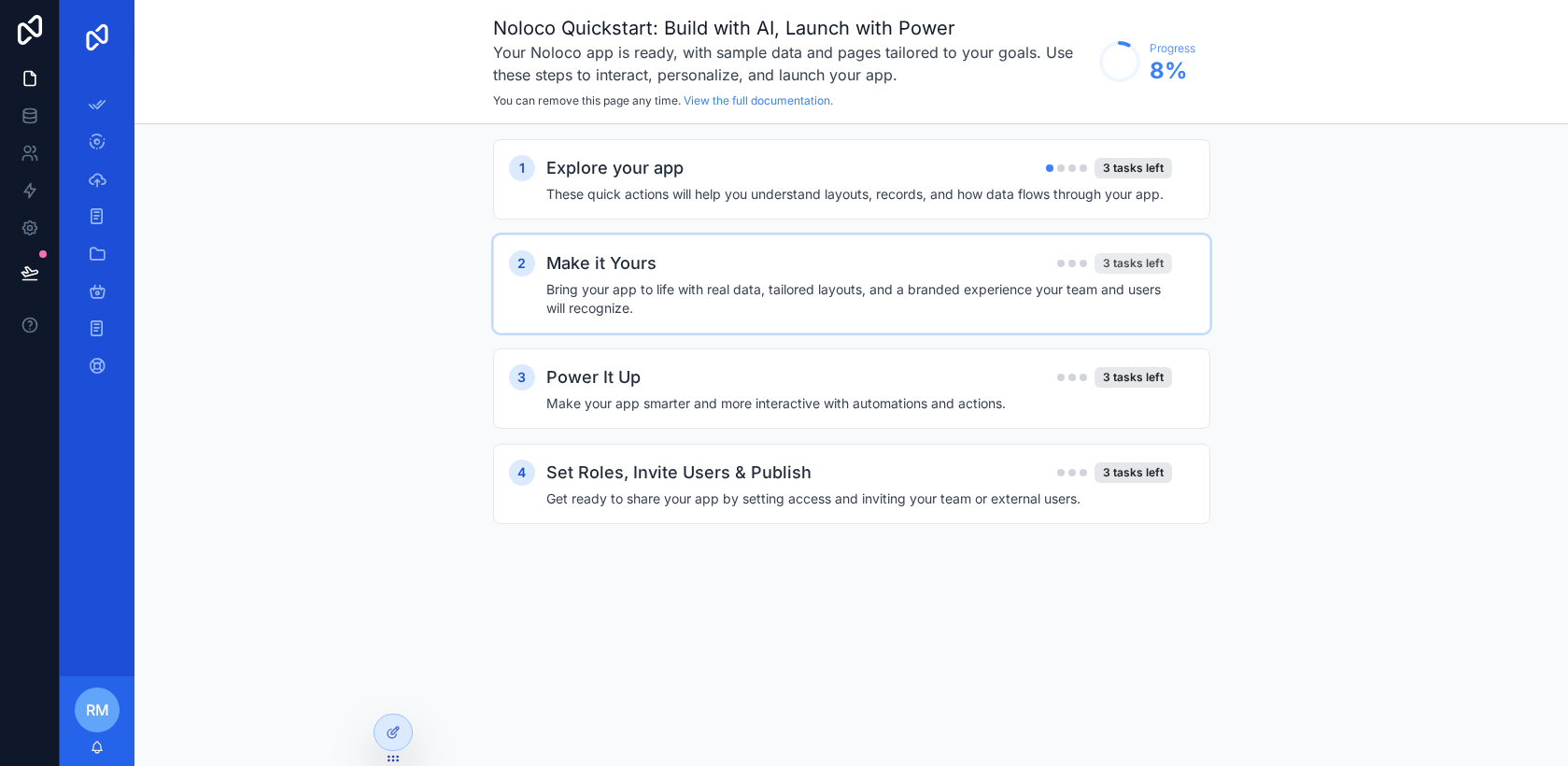
click at [1147, 267] on div "3 tasks left" at bounding box center [1132, 263] width 78 height 21
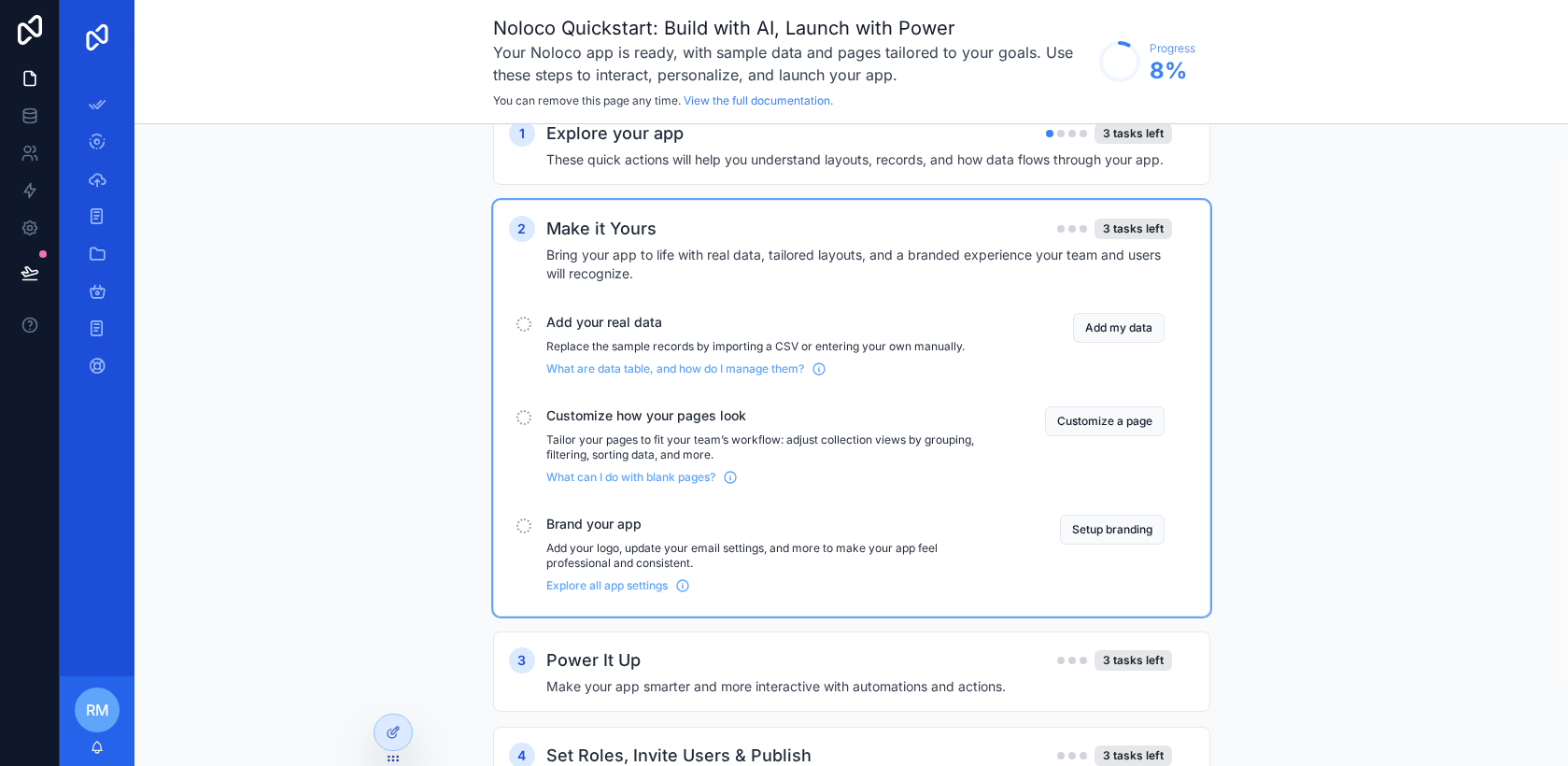
scroll to position [128, 0]
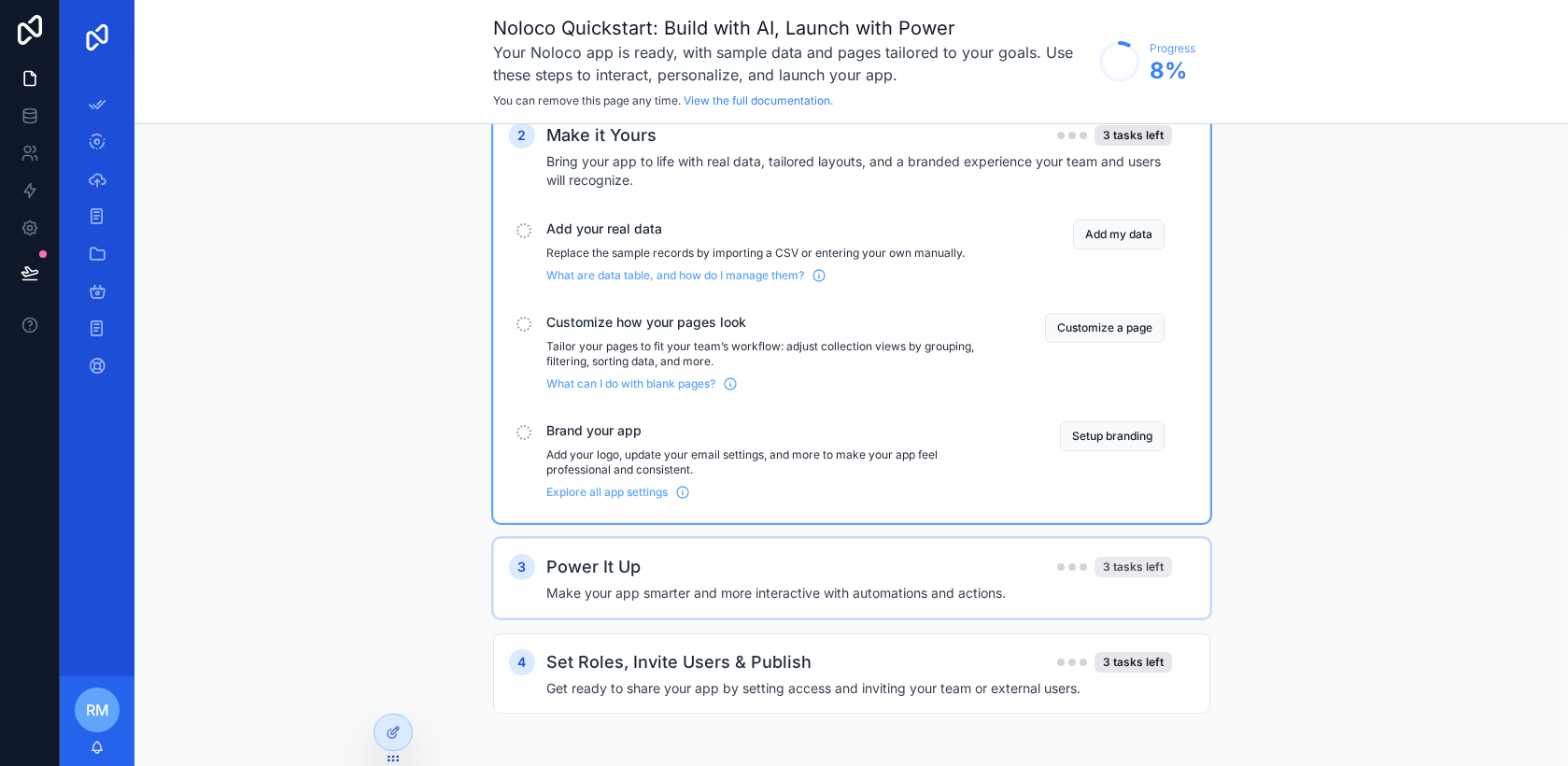
click at [1121, 564] on div "3 tasks left" at bounding box center [1132, 566] width 78 height 21
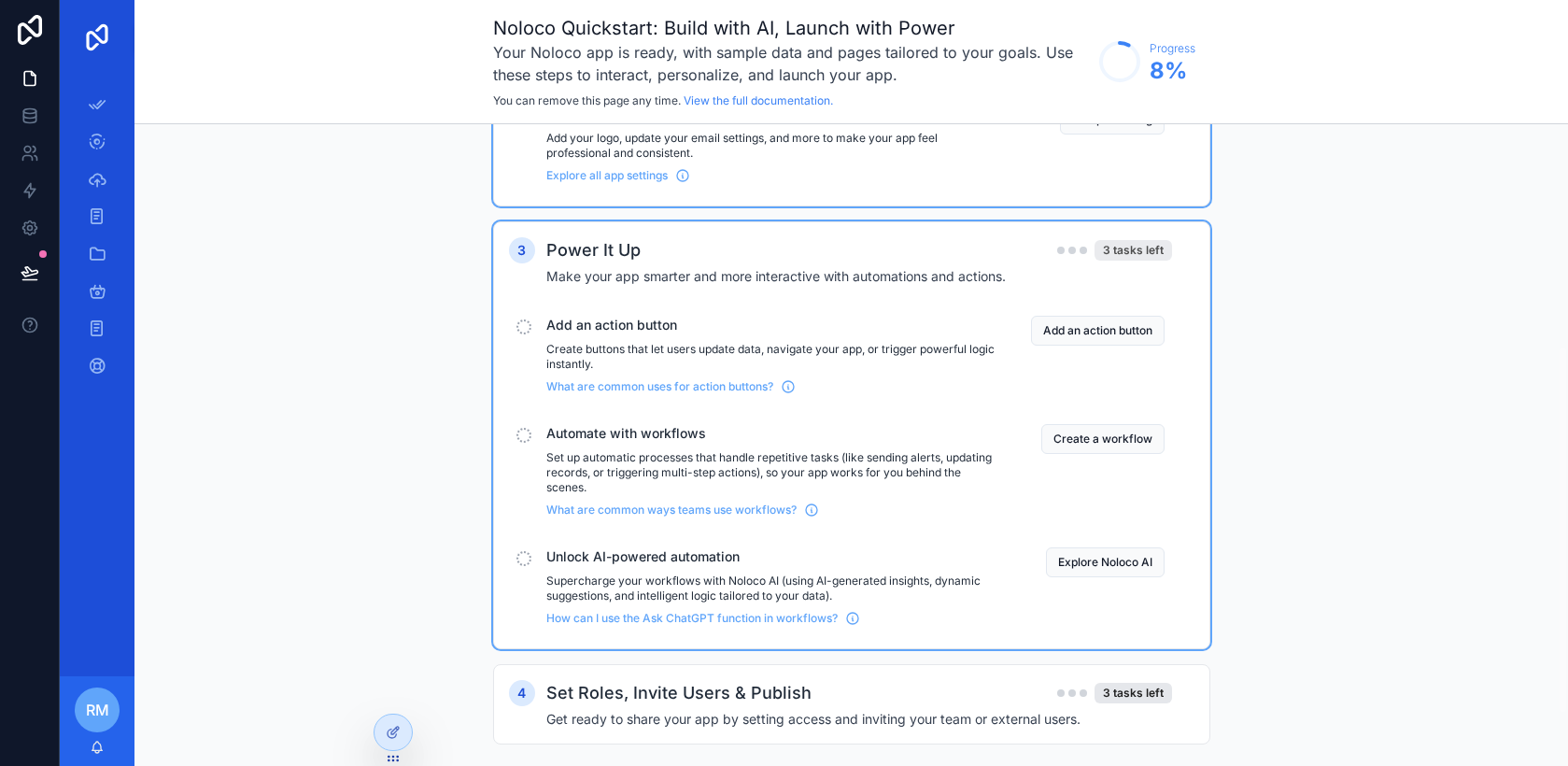
scroll to position [476, 0]
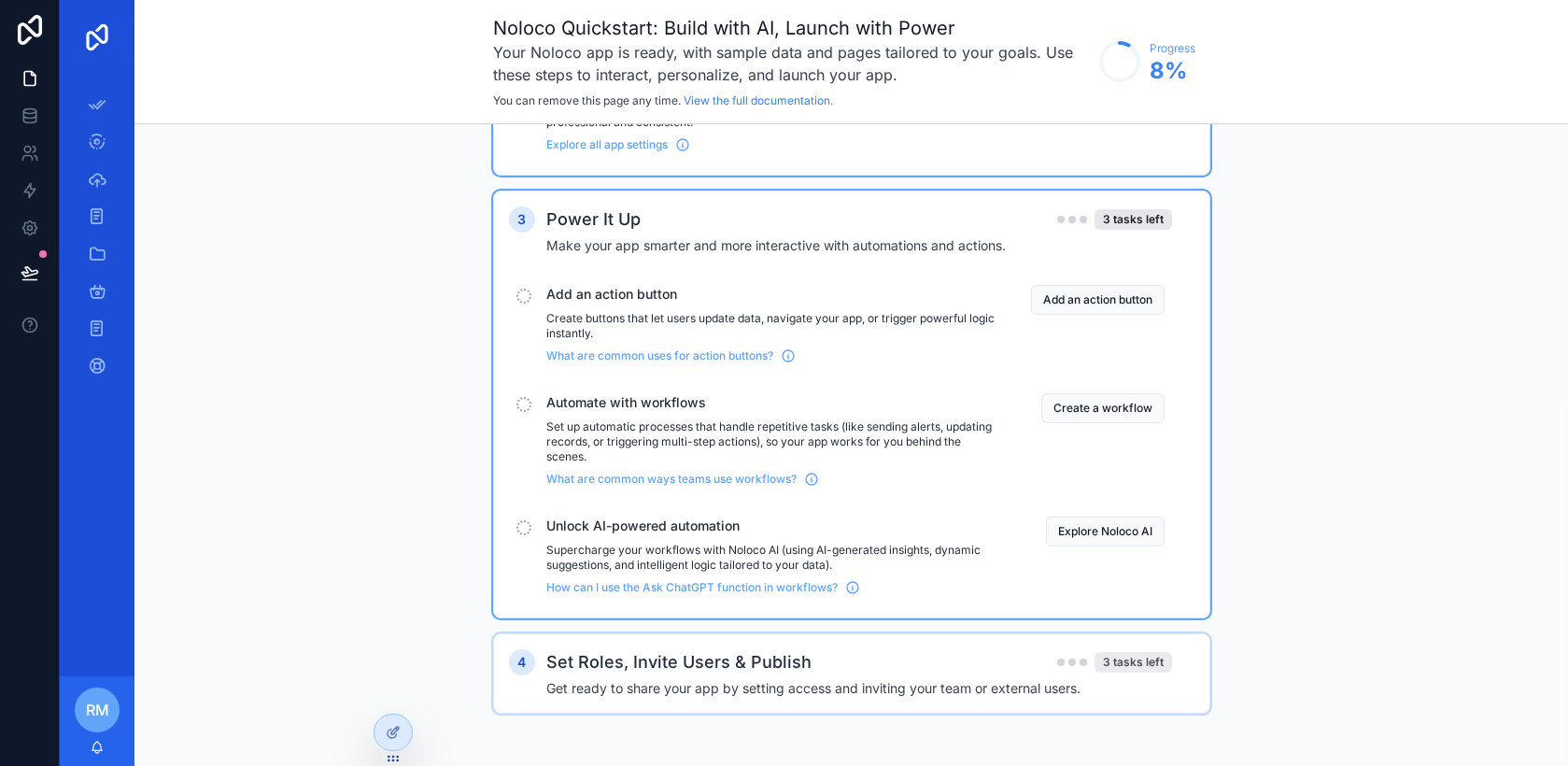
click at [1151, 664] on div "3 tasks left" at bounding box center [1132, 662] width 78 height 21
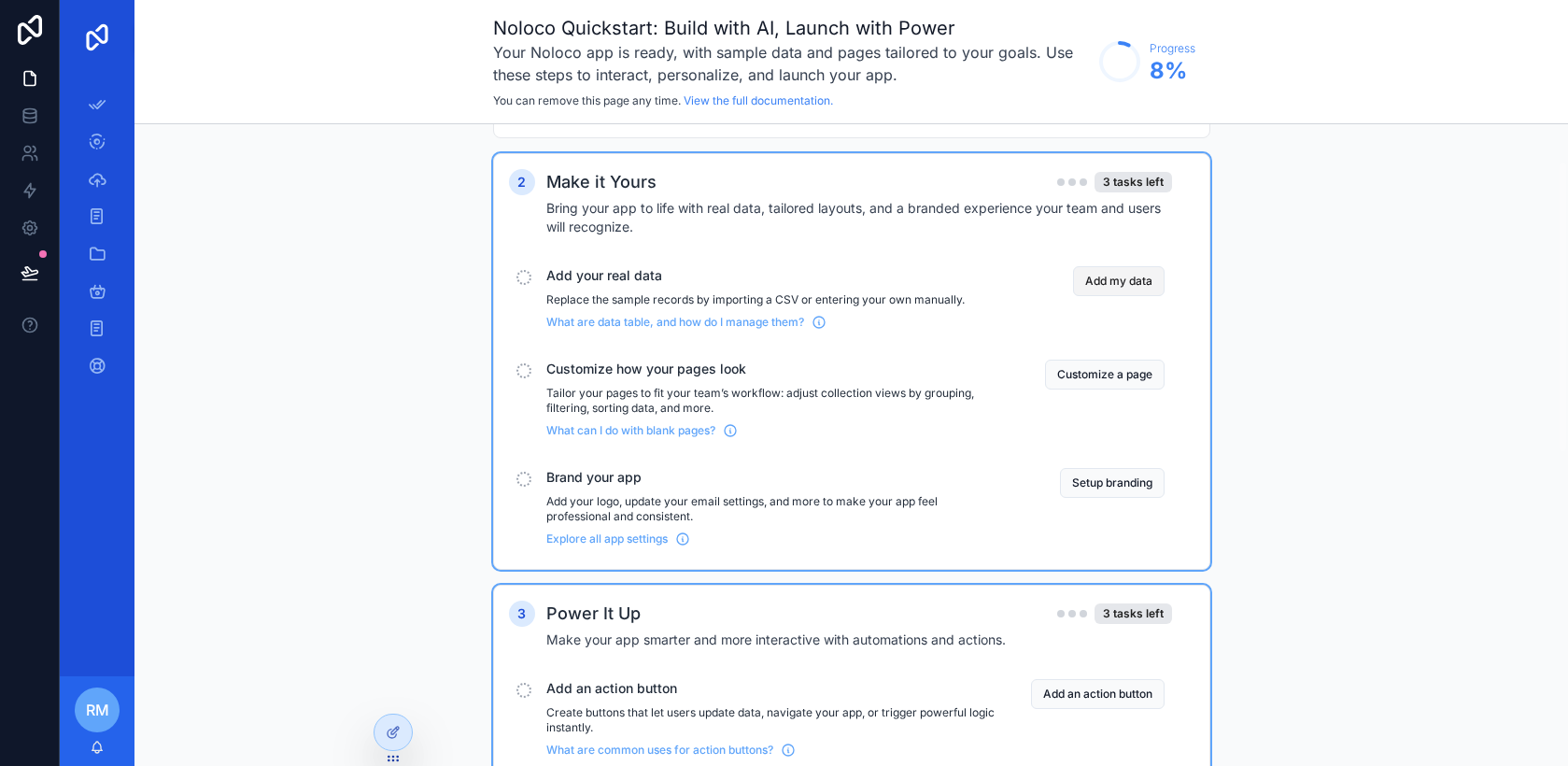
scroll to position [0, 0]
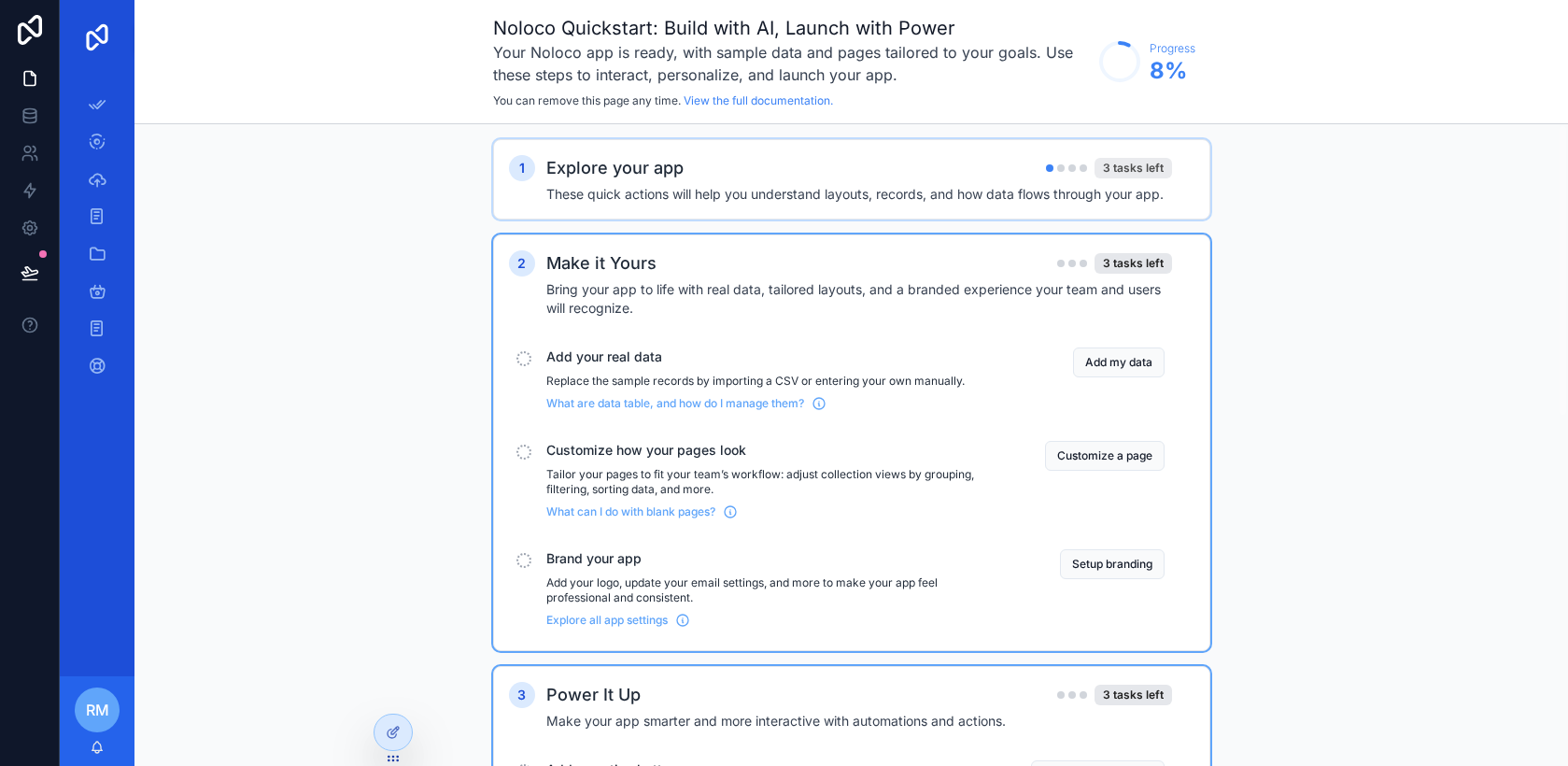
click at [1126, 165] on div "3 tasks left" at bounding box center [1132, 168] width 78 height 21
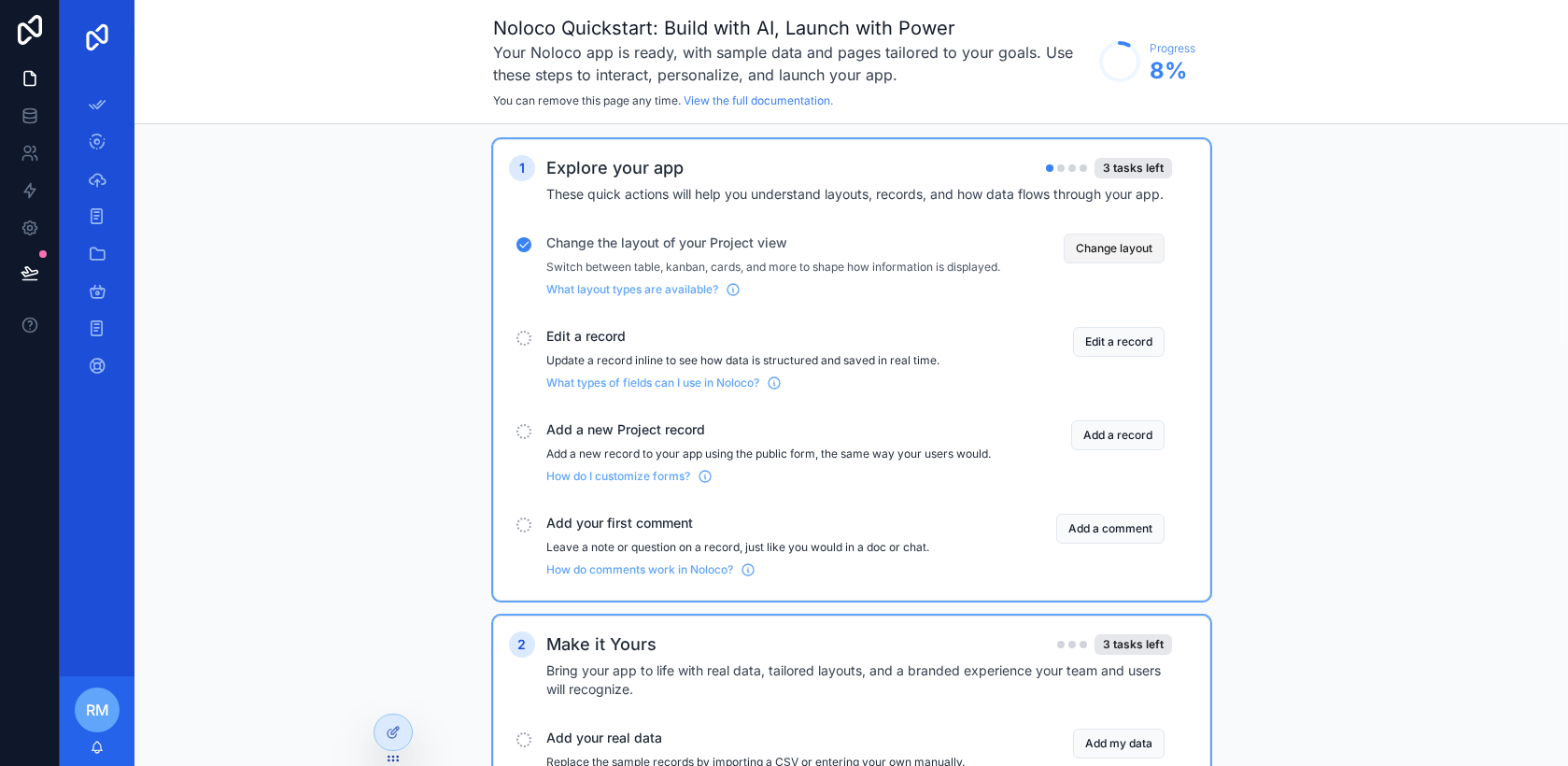
click at [1111, 246] on button "Change layout" at bounding box center [1114, 249] width 101 height 29
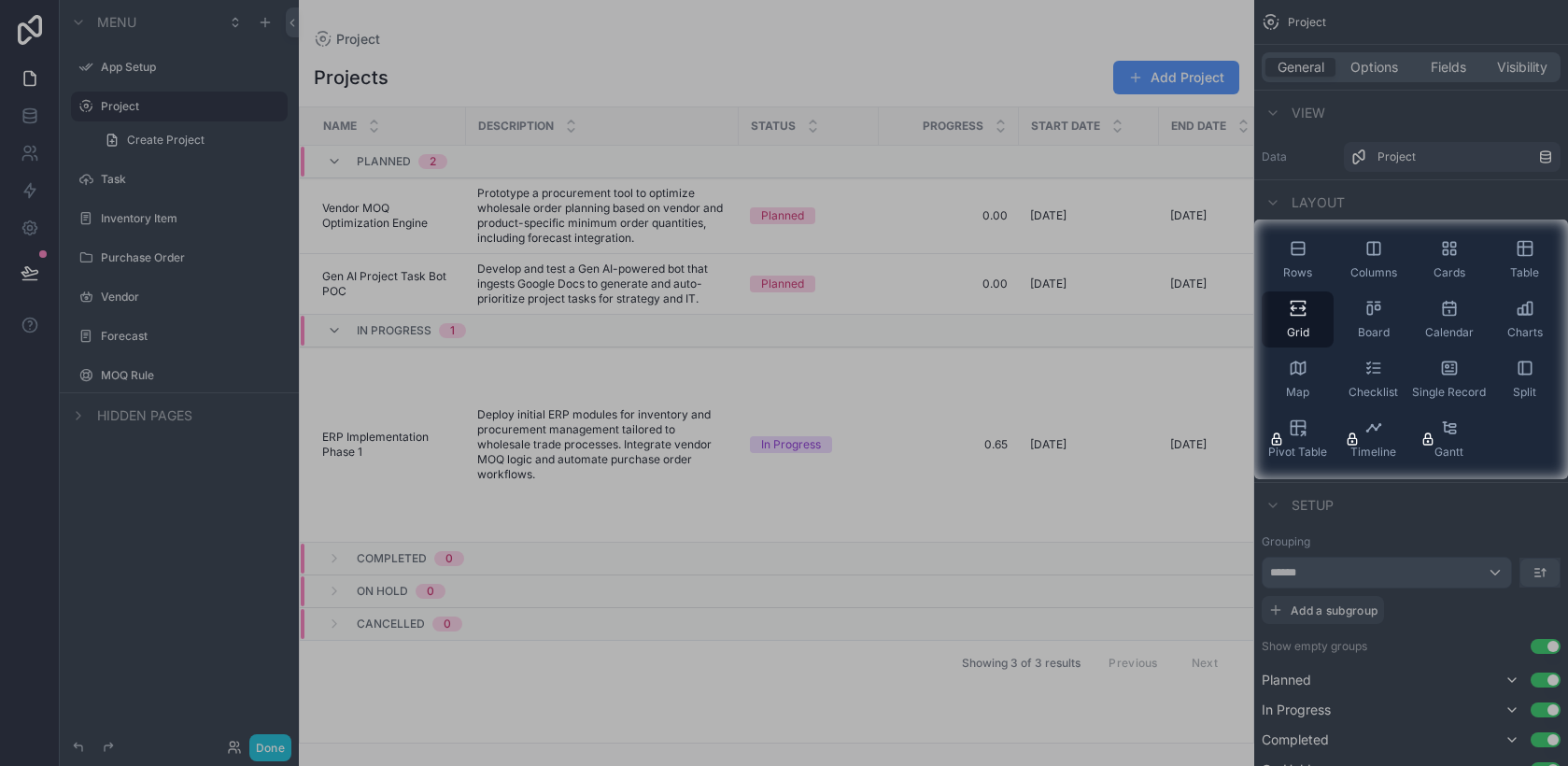
click at [148, 261] on div at bounding box center [627, 349] width 1254 height 260
click at [281, 743] on div at bounding box center [784, 622] width 1568 height 287
click at [273, 742] on div at bounding box center [784, 622] width 1568 height 287
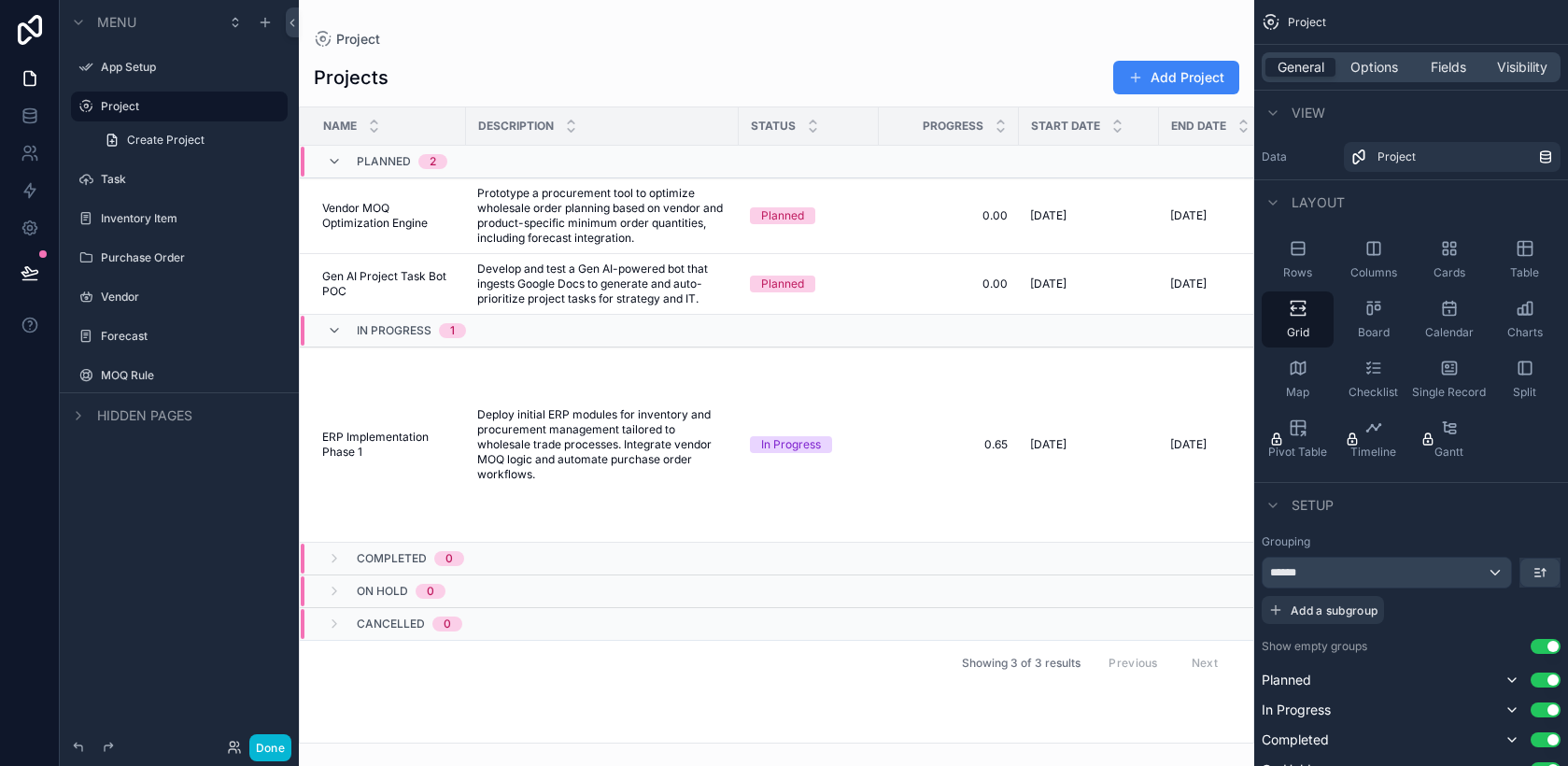
click at [207, 630] on div "Menu App Setup Project Create Project Task Inventory Item Purchase Order Vendor…" at bounding box center [179, 372] width 239 height 743
click at [548, 52] on div "scrollable content" at bounding box center [777, 383] width 956 height 766
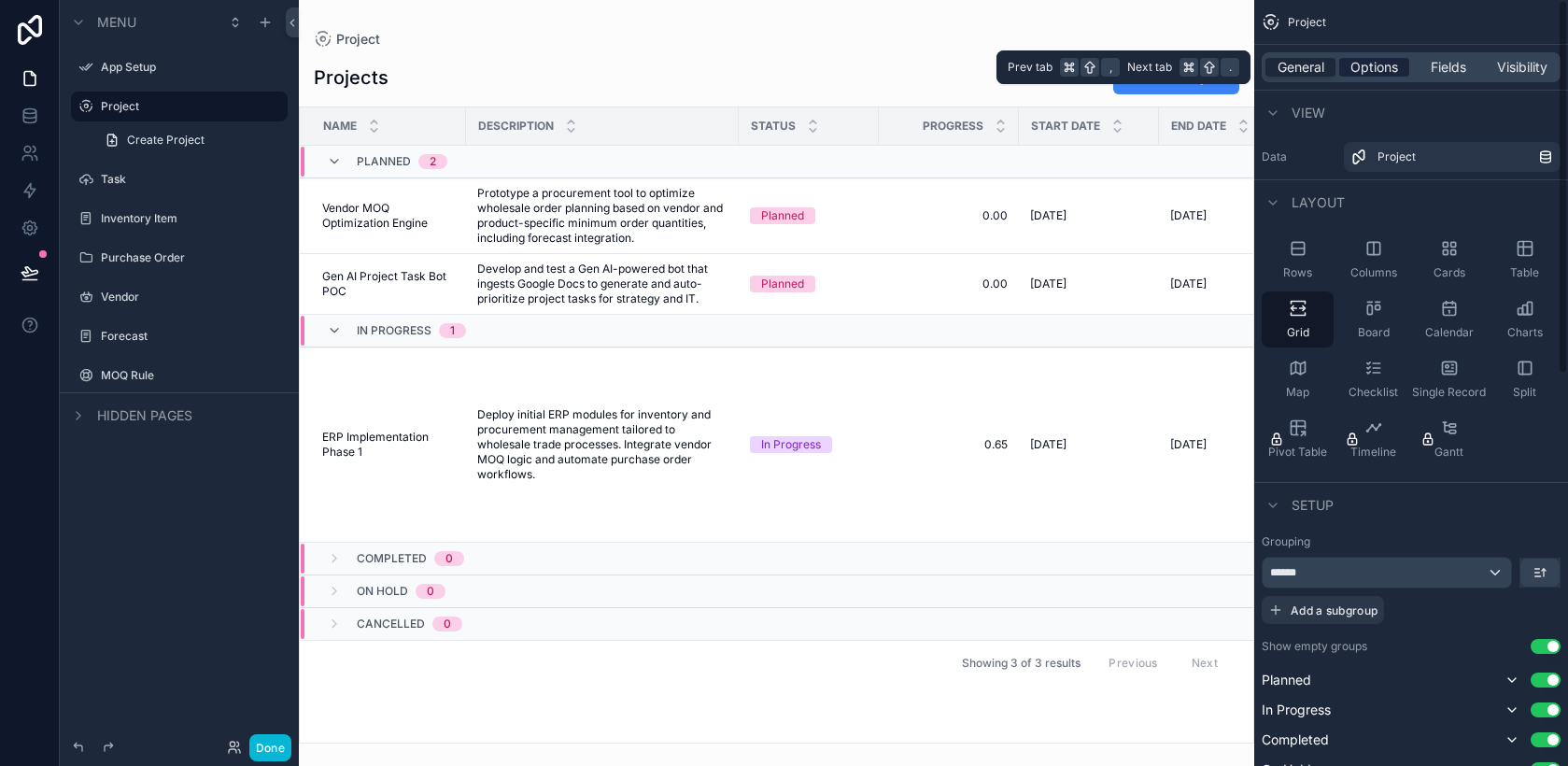
click at [1374, 66] on span "Options" at bounding box center [1374, 67] width 47 height 19
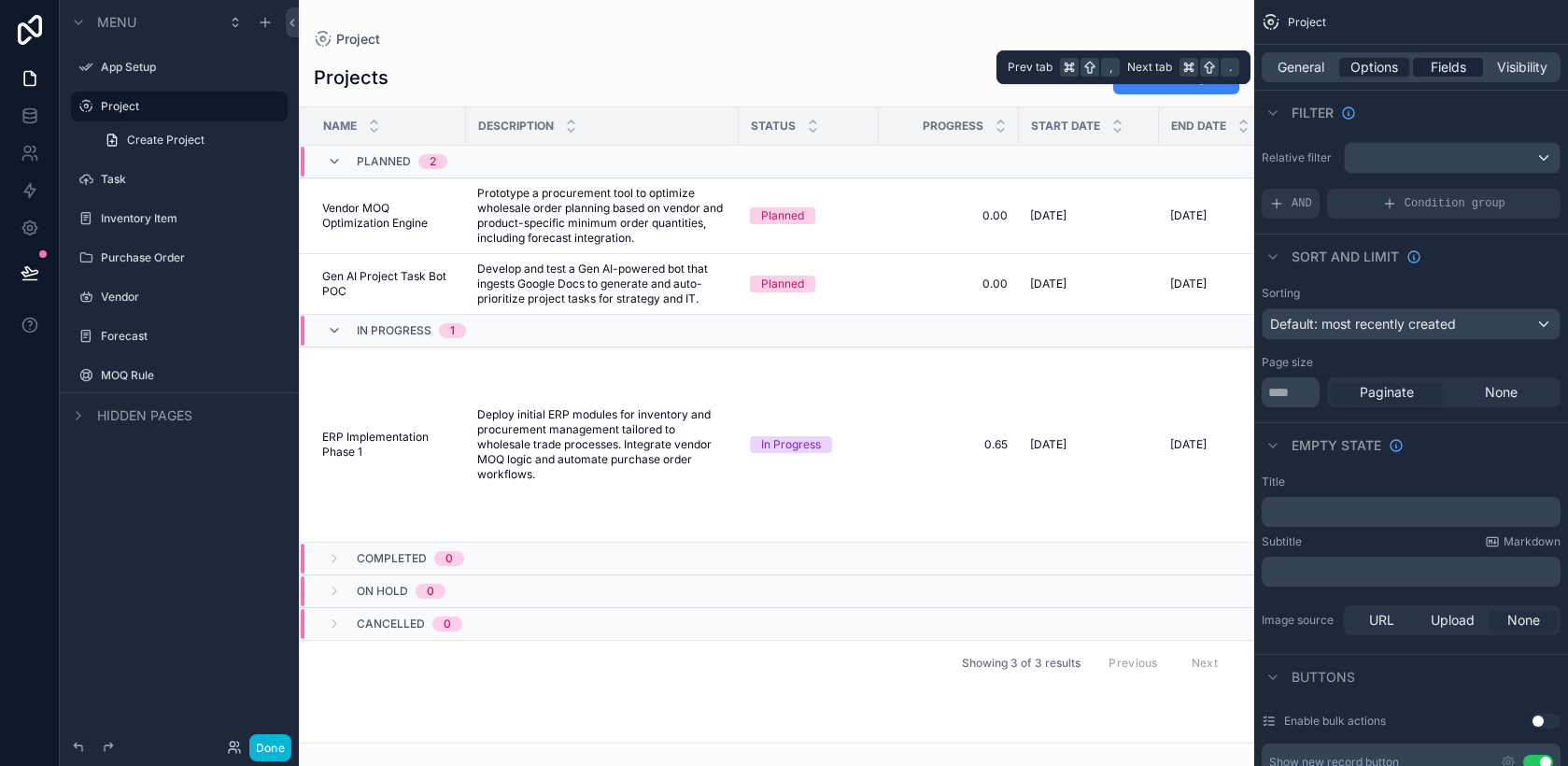
click at [1448, 70] on span "Fields" at bounding box center [1448, 67] width 35 height 19
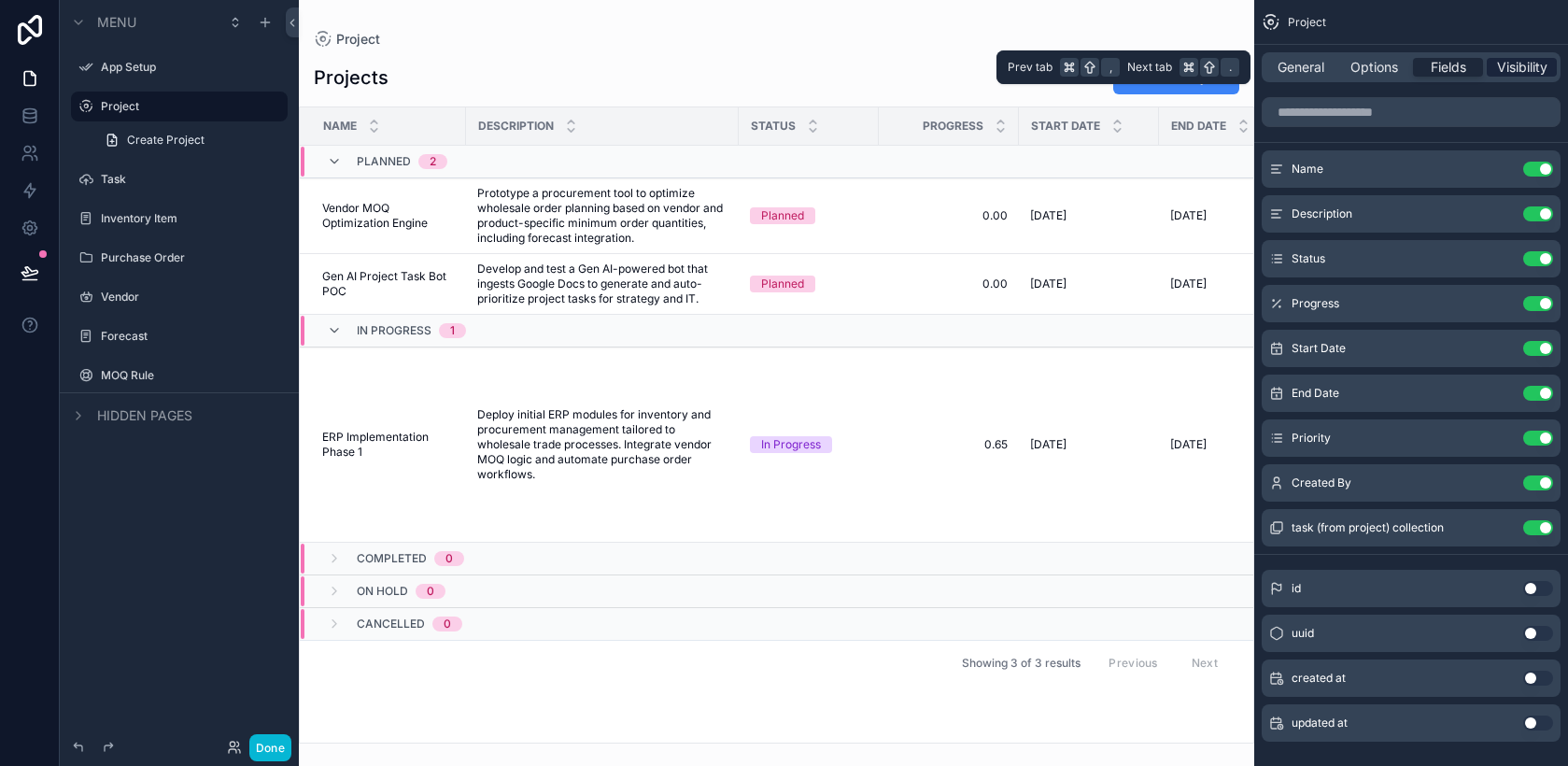
click at [1513, 68] on span "Visibility" at bounding box center [1522, 67] width 50 height 19
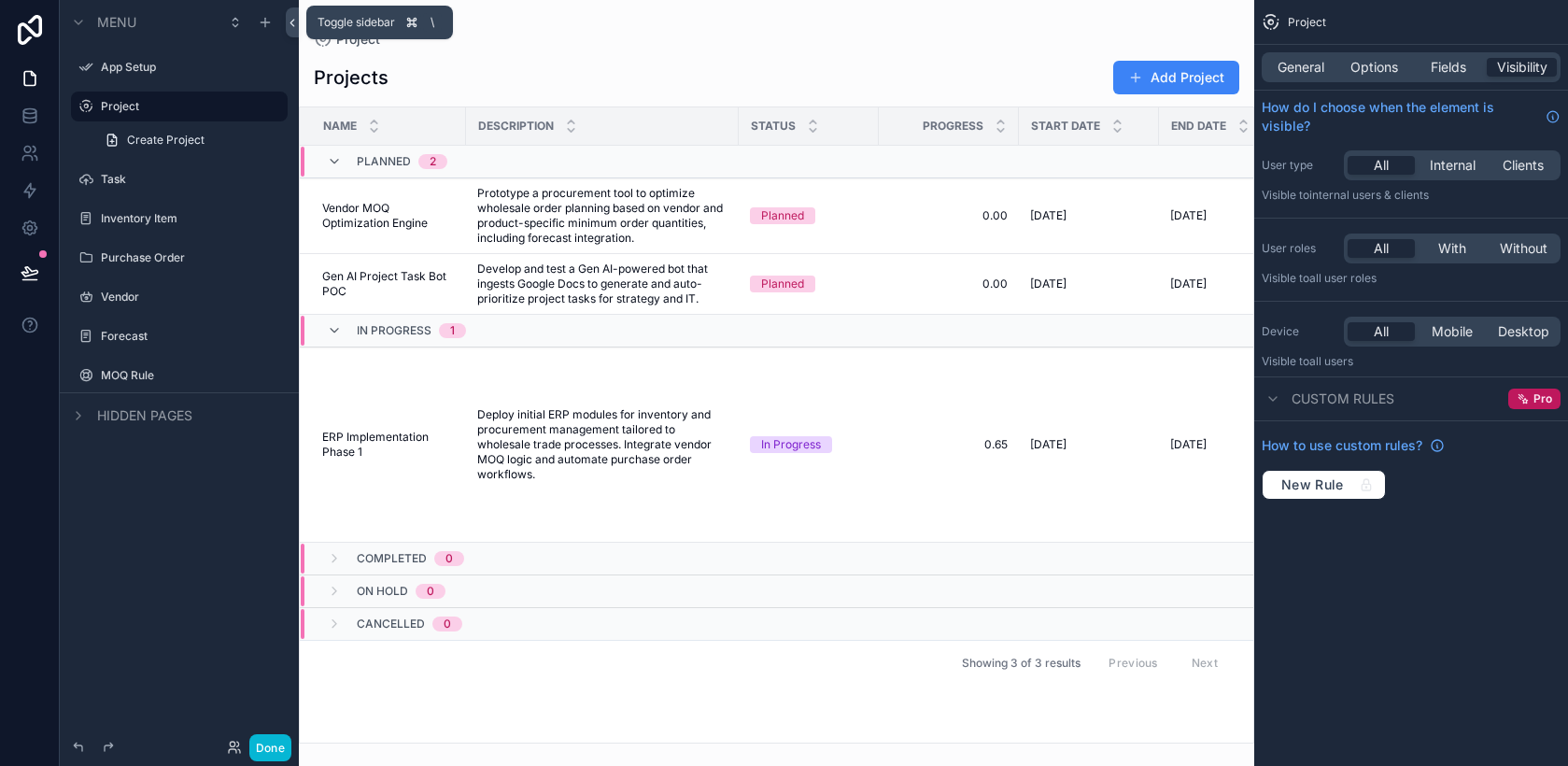
click at [294, 18] on icon at bounding box center [292, 23] width 13 height 14
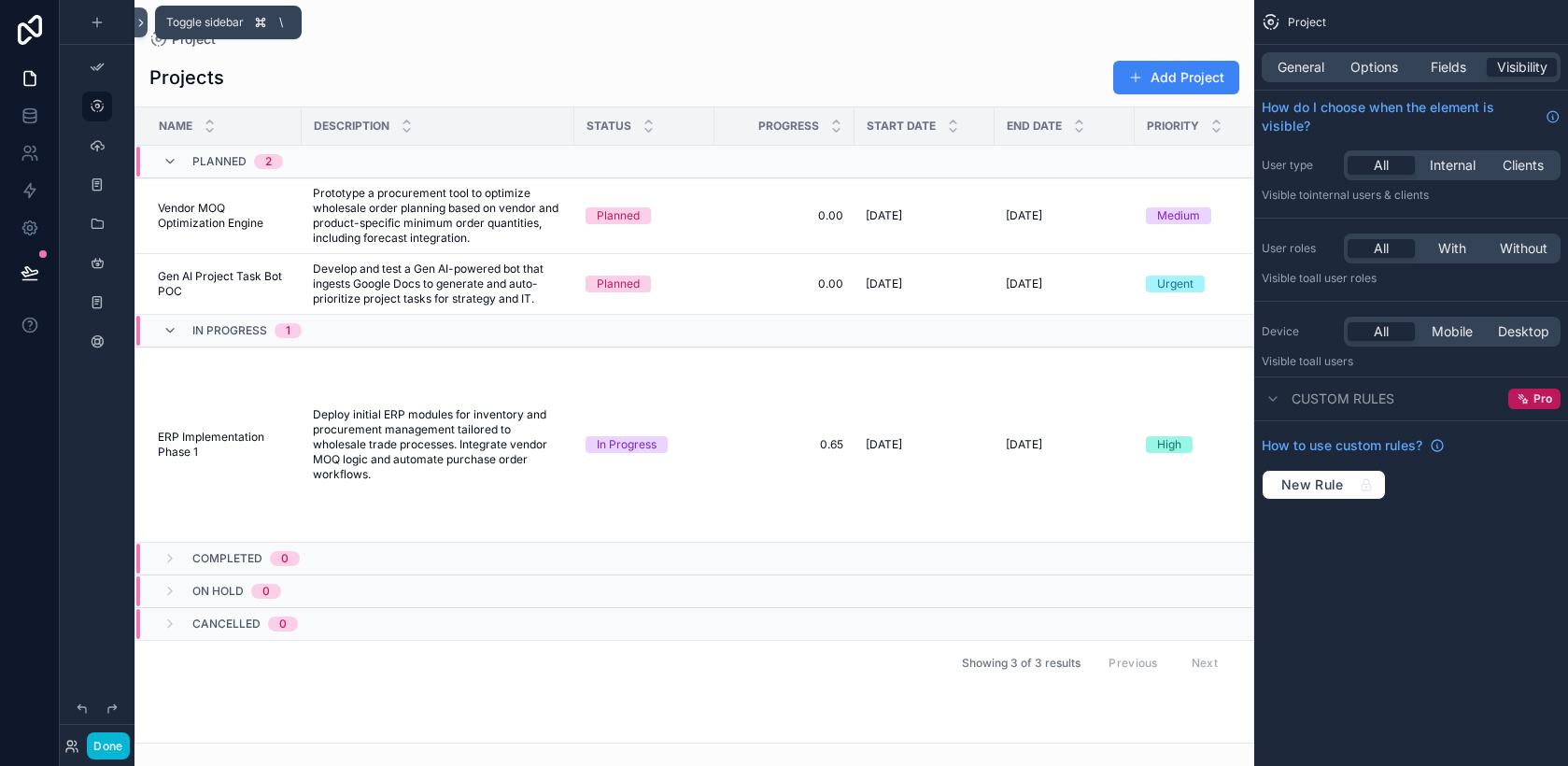
click at [140, 22] on icon at bounding box center [141, 23] width 13 height 14
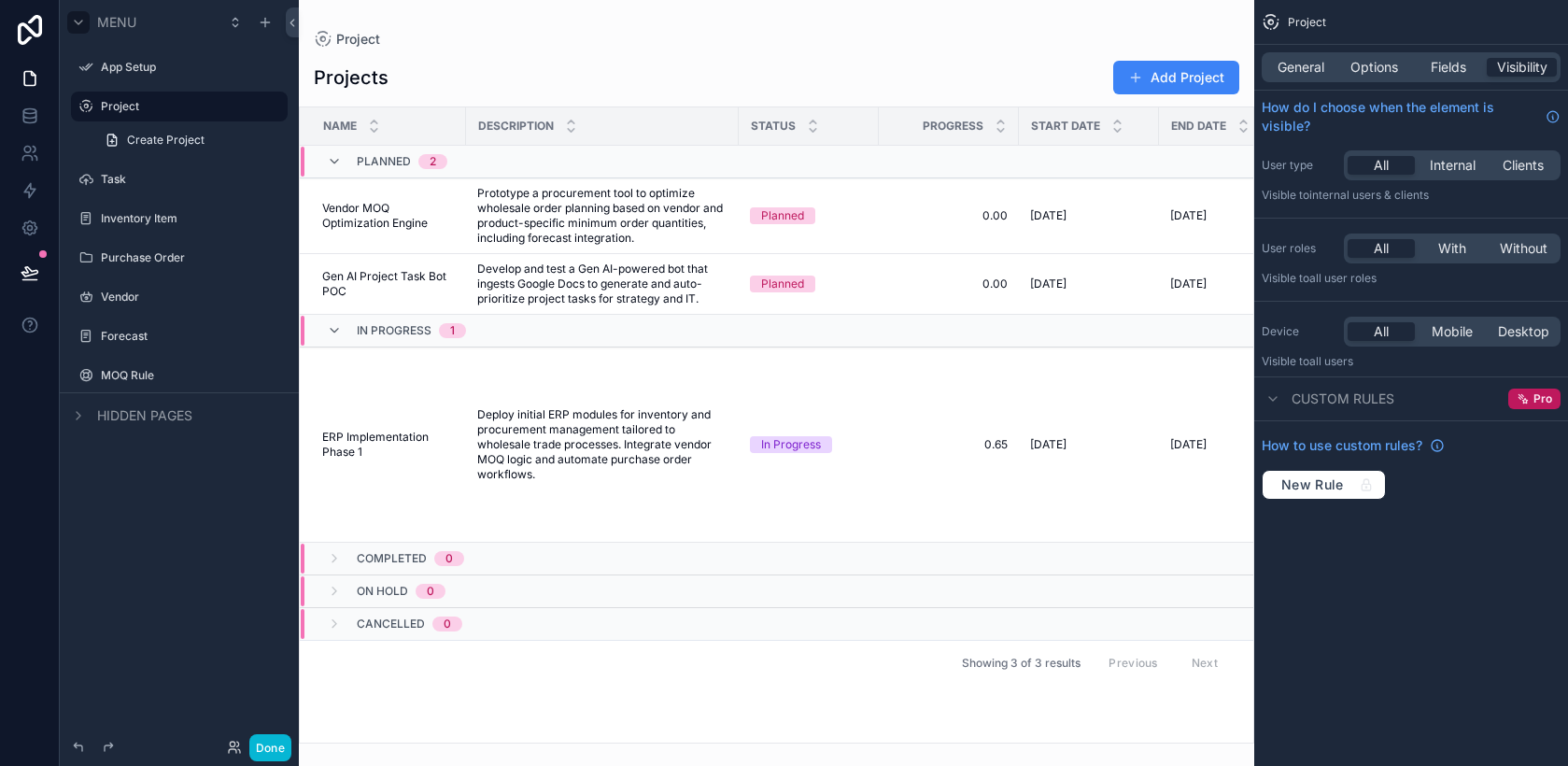
click at [78, 19] on icon "scrollable content" at bounding box center [78, 22] width 15 height 15
click at [33, 191] on icon at bounding box center [29, 191] width 11 height 14
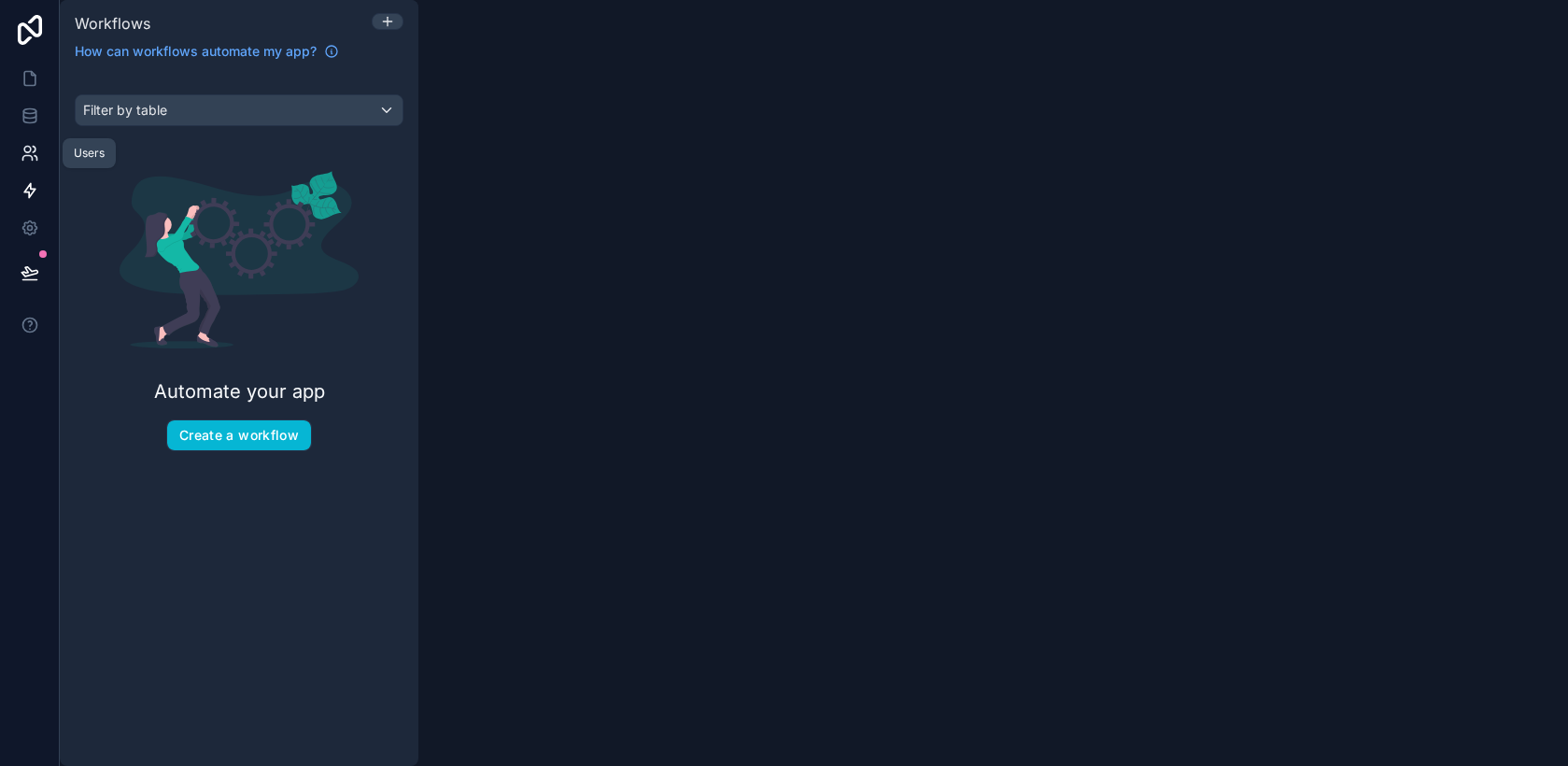
click at [36, 152] on icon at bounding box center [29, 152] width 19 height 19
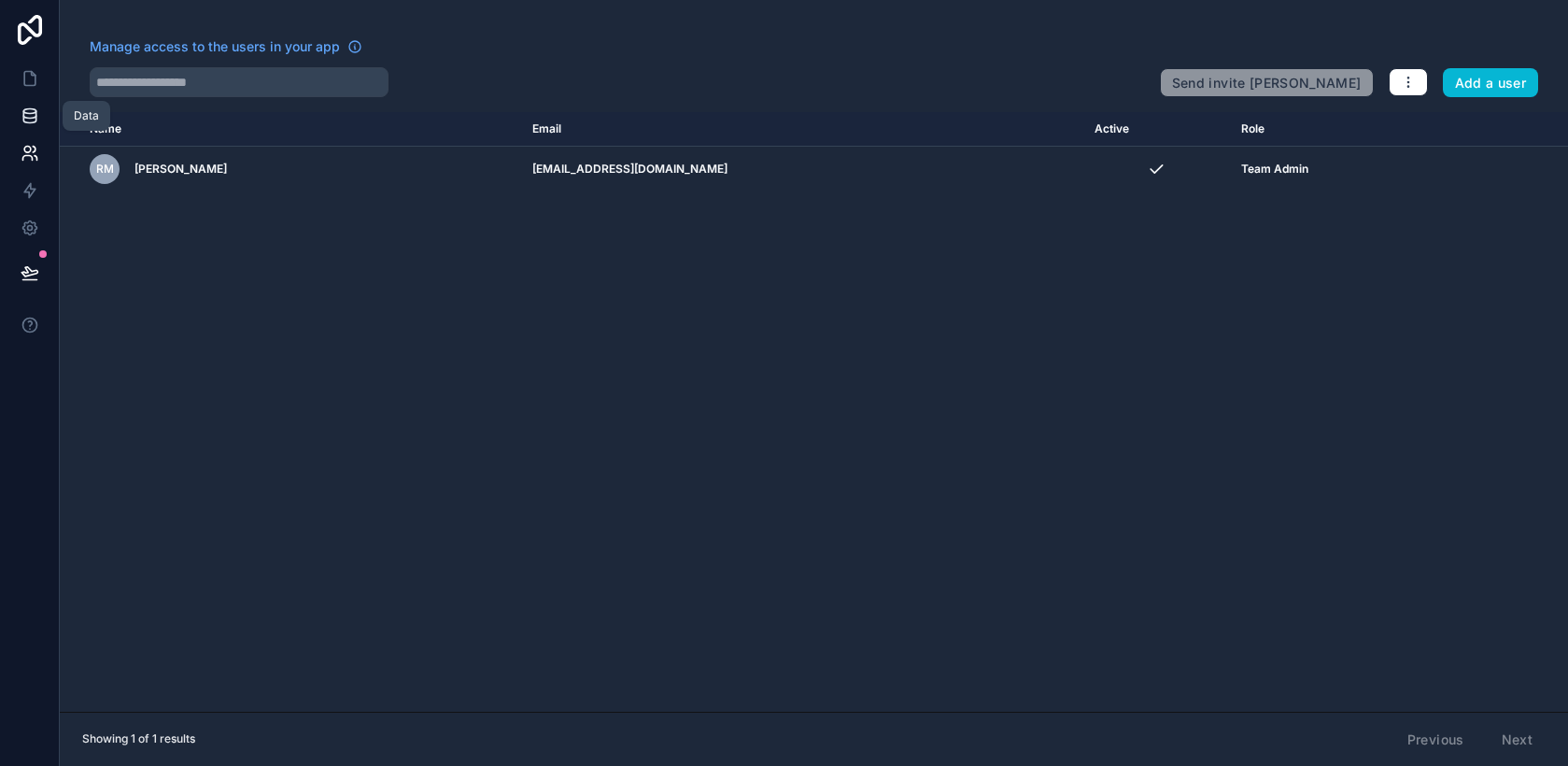
click at [39, 117] on link at bounding box center [29, 116] width 59 height 37
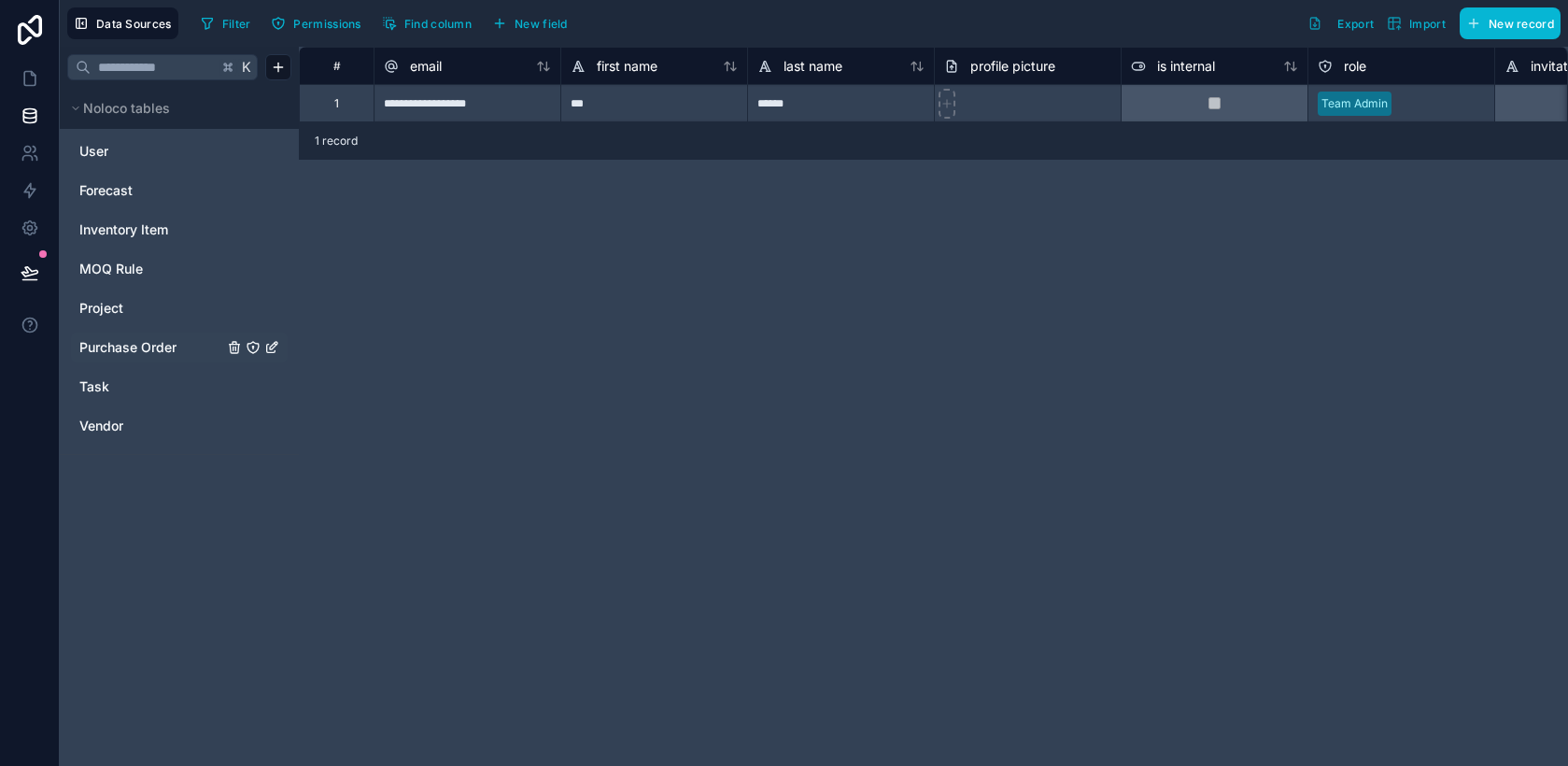
click at [116, 346] on span "Purchase Order" at bounding box center [128, 347] width 97 height 19
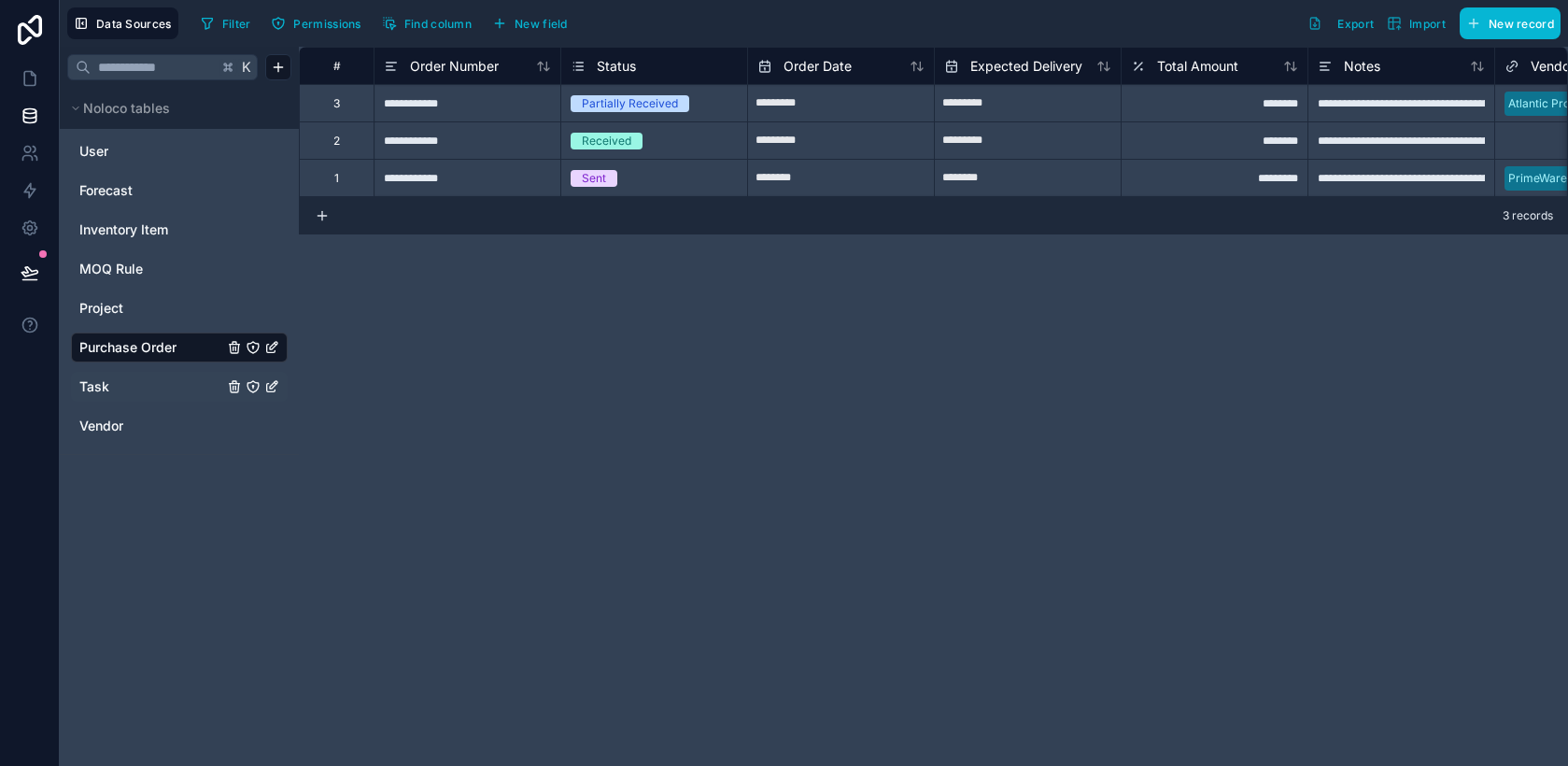
click at [107, 384] on span "Task" at bounding box center [94, 386] width 29 height 19
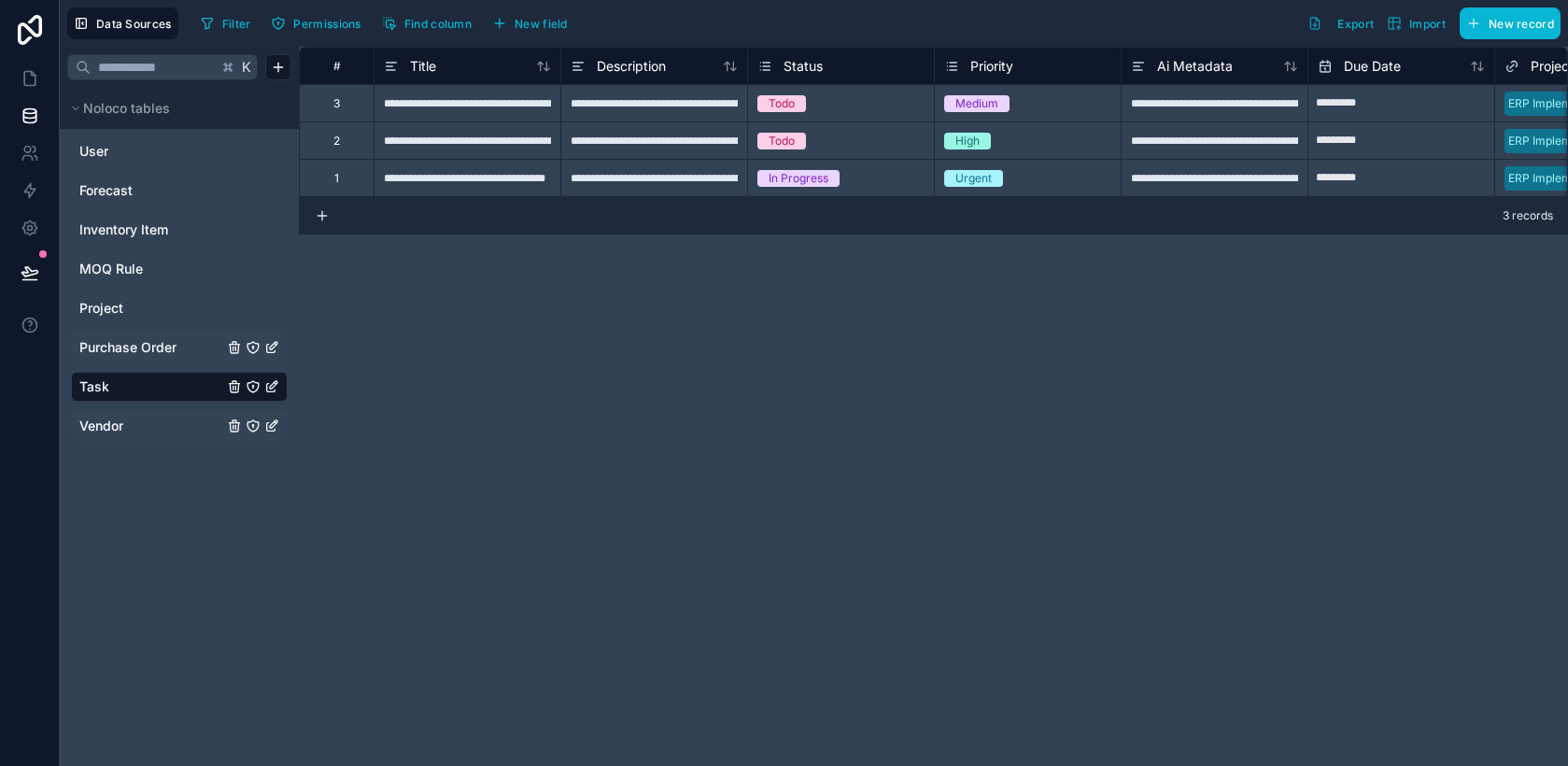
click at [105, 428] on span "Vendor" at bounding box center [101, 426] width 44 height 19
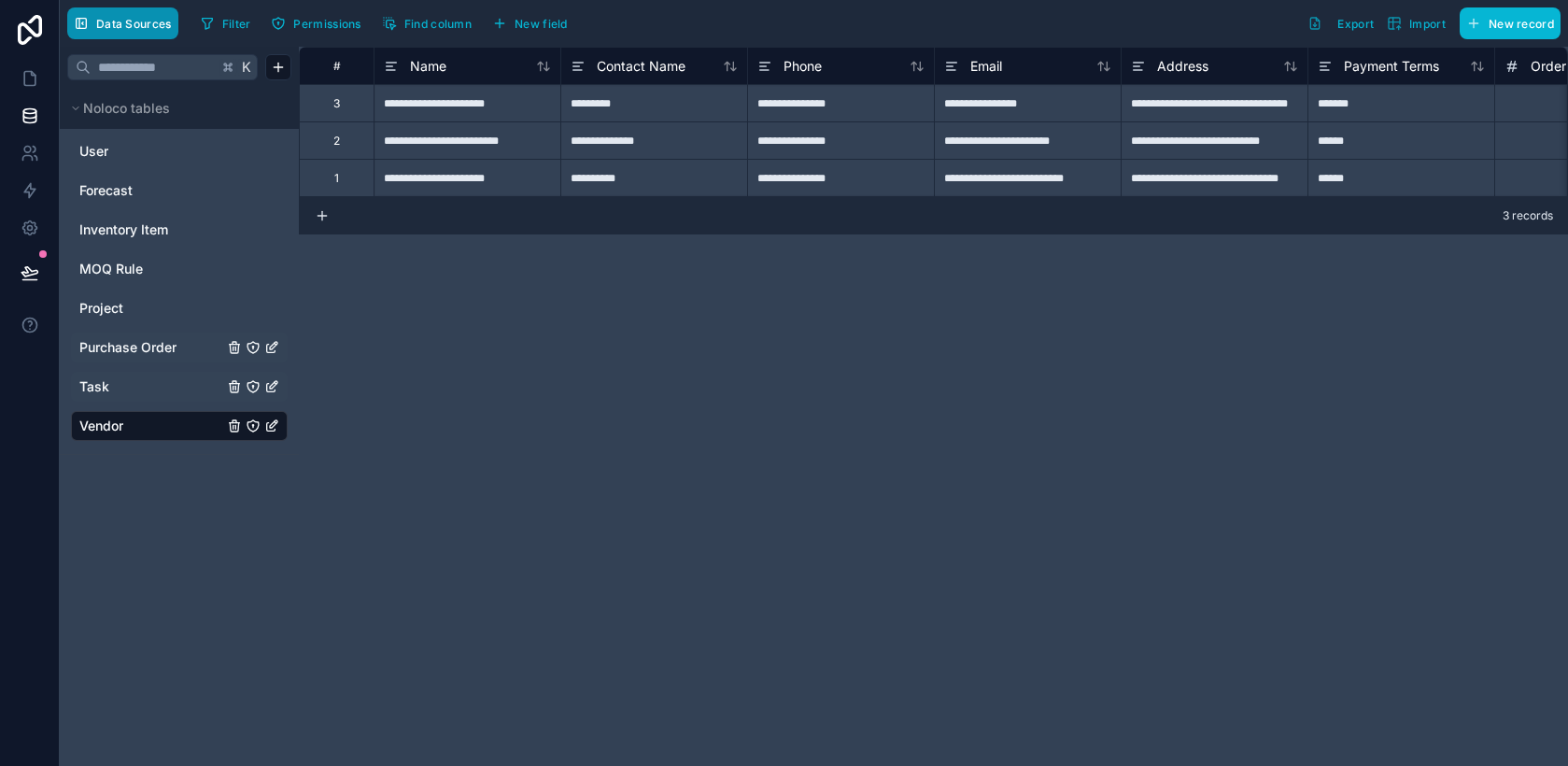
click at [127, 31] on button "Data Sources" at bounding box center [122, 24] width 111 height 31
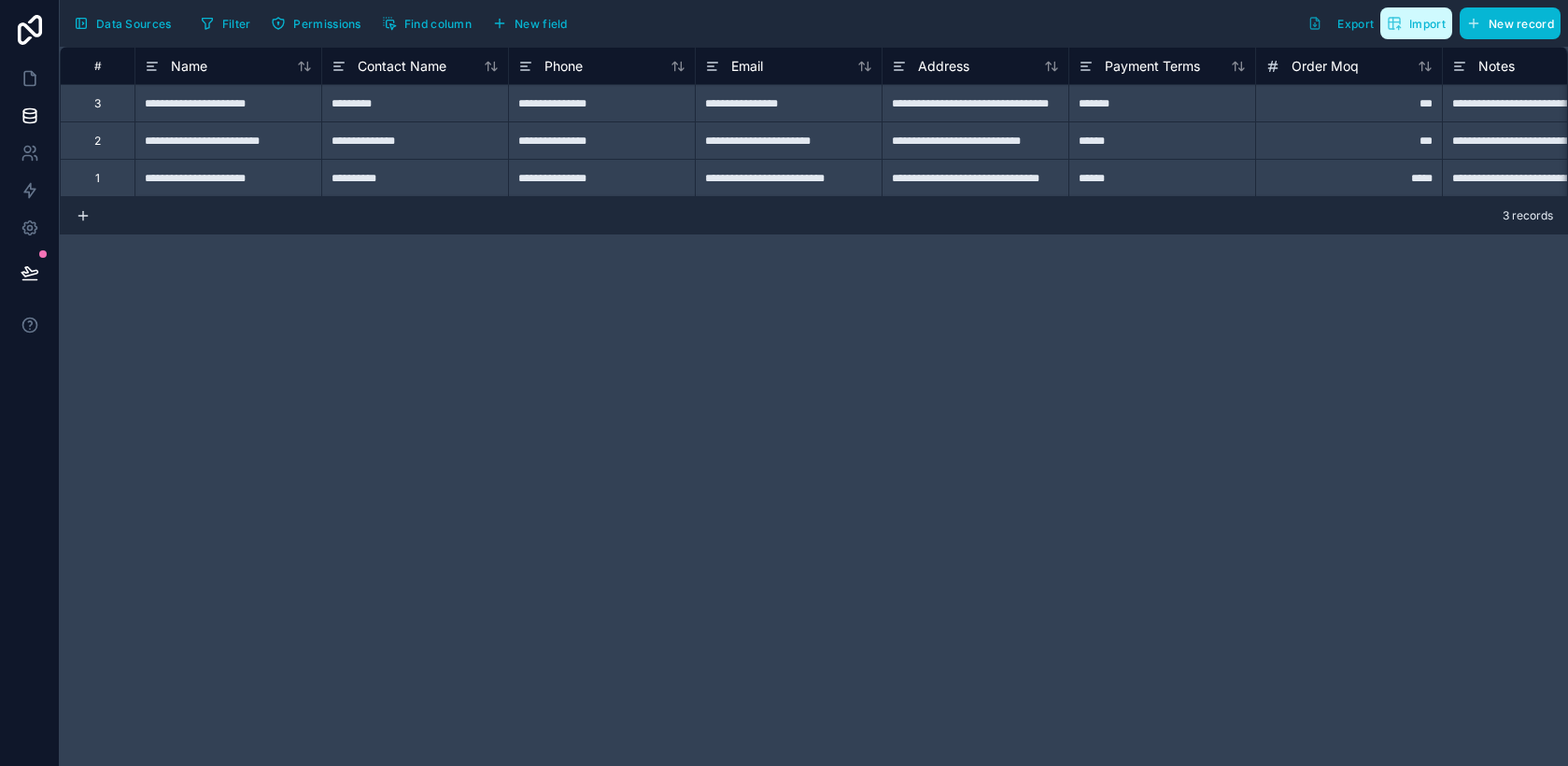
click at [1417, 34] on button "Import" at bounding box center [1416, 24] width 72 height 31
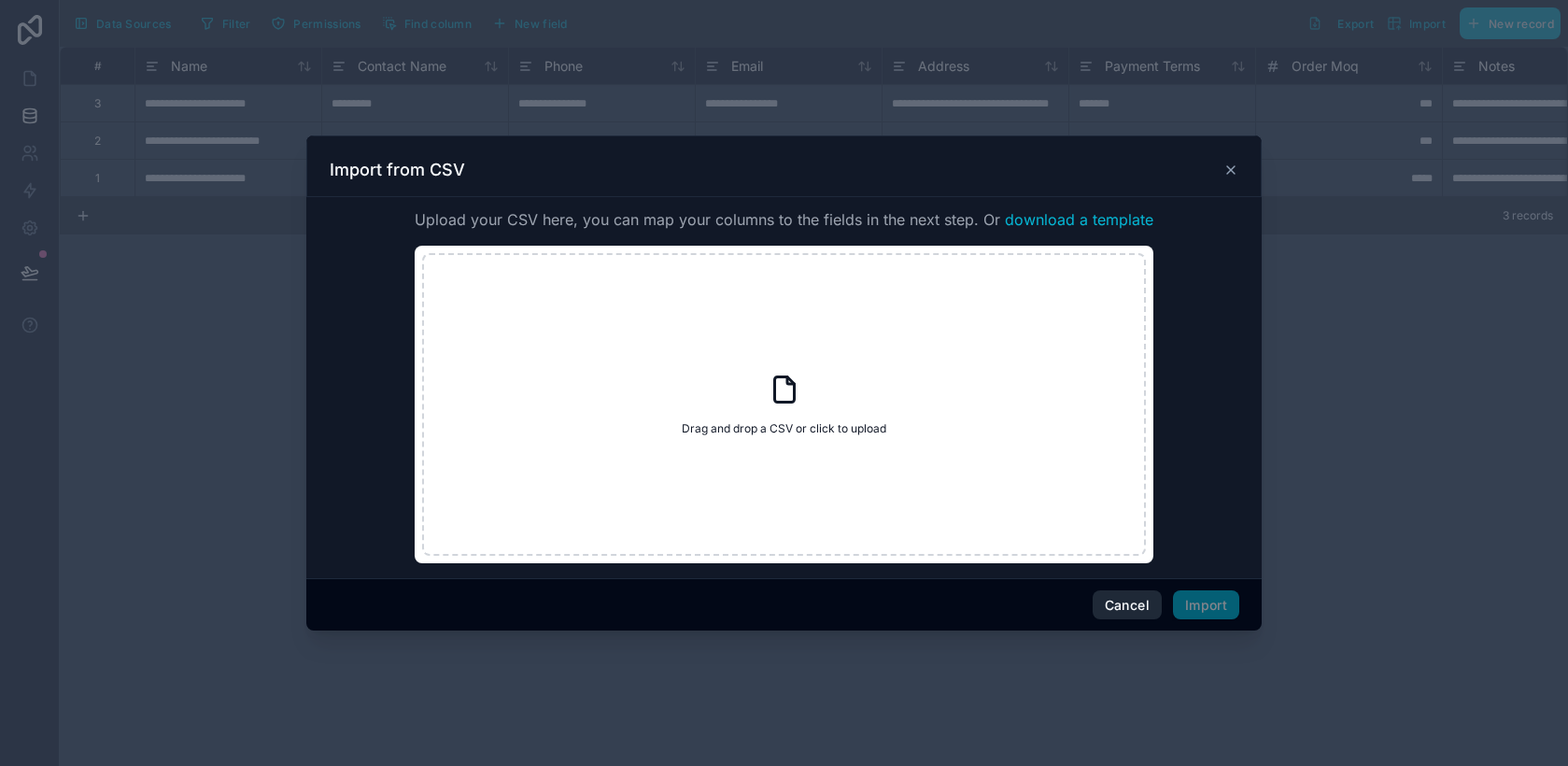
click at [1122, 608] on button "Cancel" at bounding box center [1128, 605] width 69 height 29
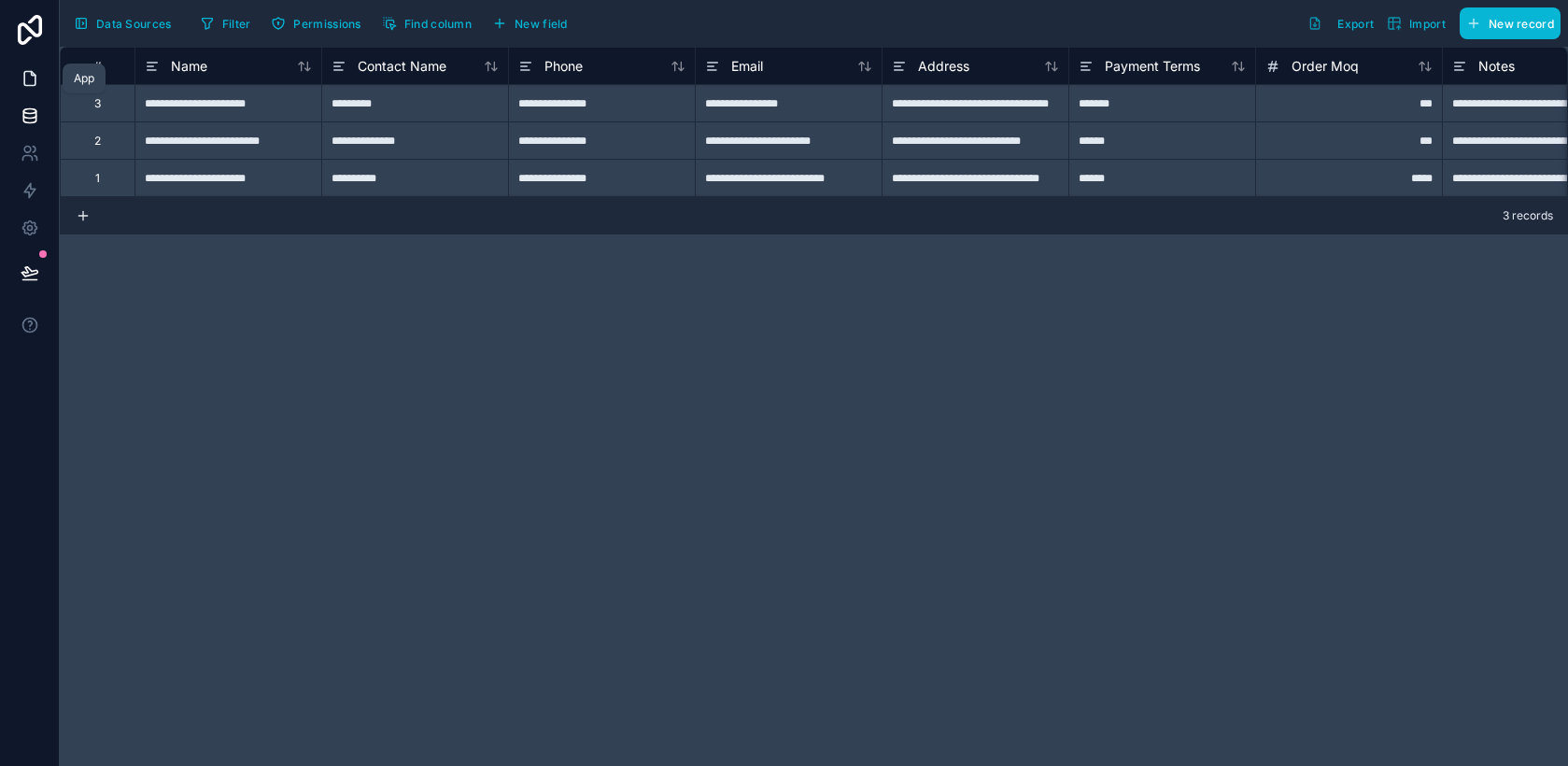
click at [30, 77] on icon at bounding box center [29, 78] width 19 height 19
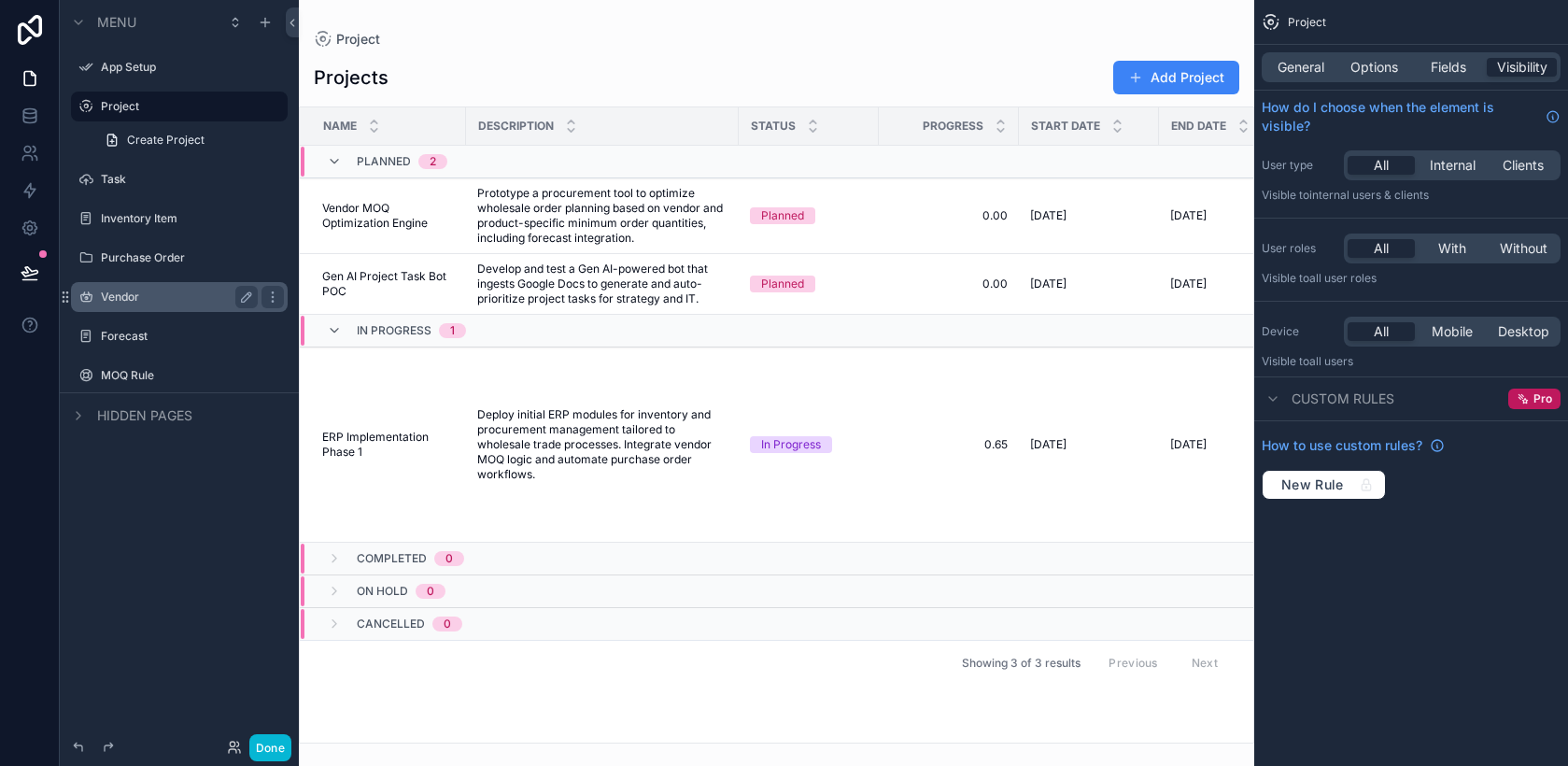
click at [159, 293] on label "Vendor" at bounding box center [176, 297] width 149 height 15
